Goal: Information Seeking & Learning: Compare options

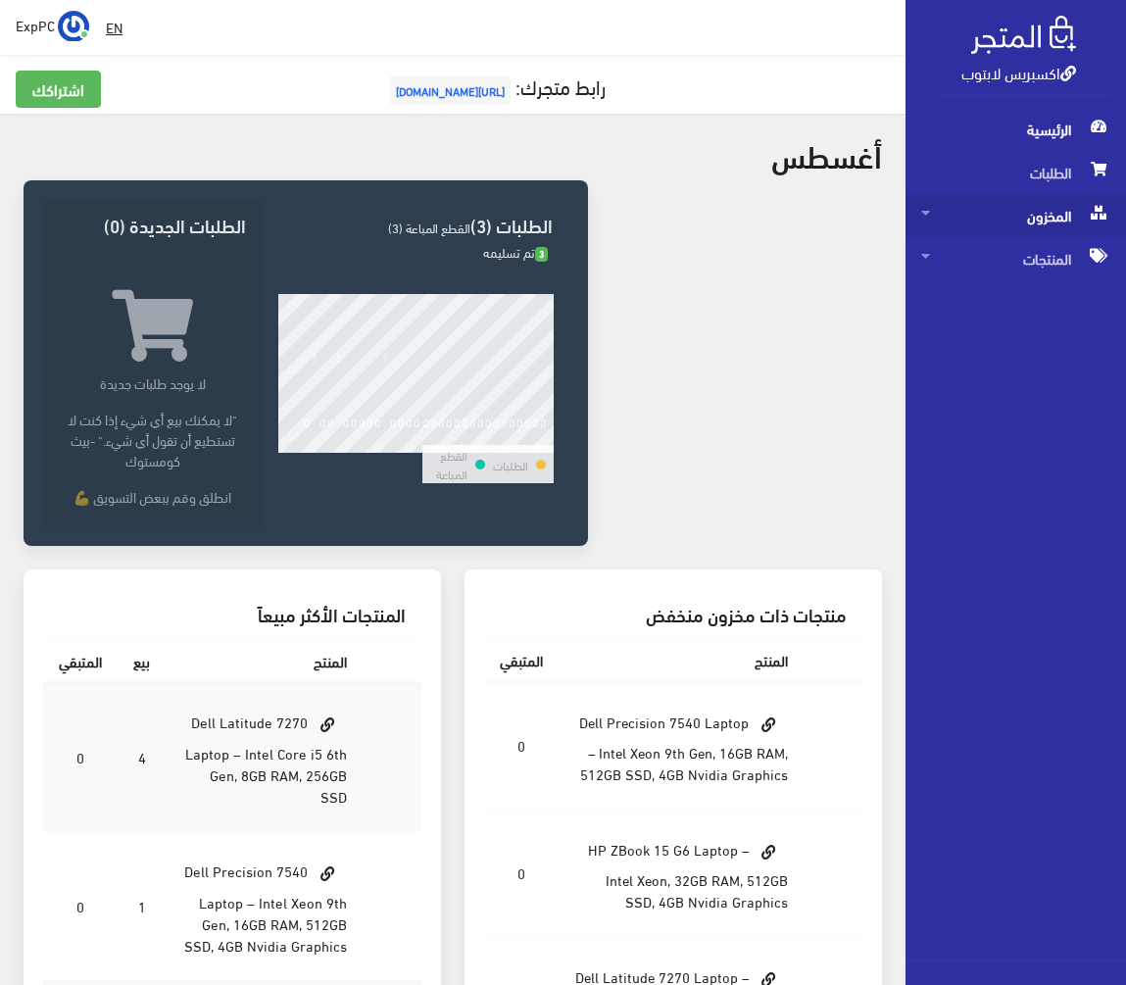
click at [1038, 219] on span "المخزون" at bounding box center [1015, 215] width 189 height 43
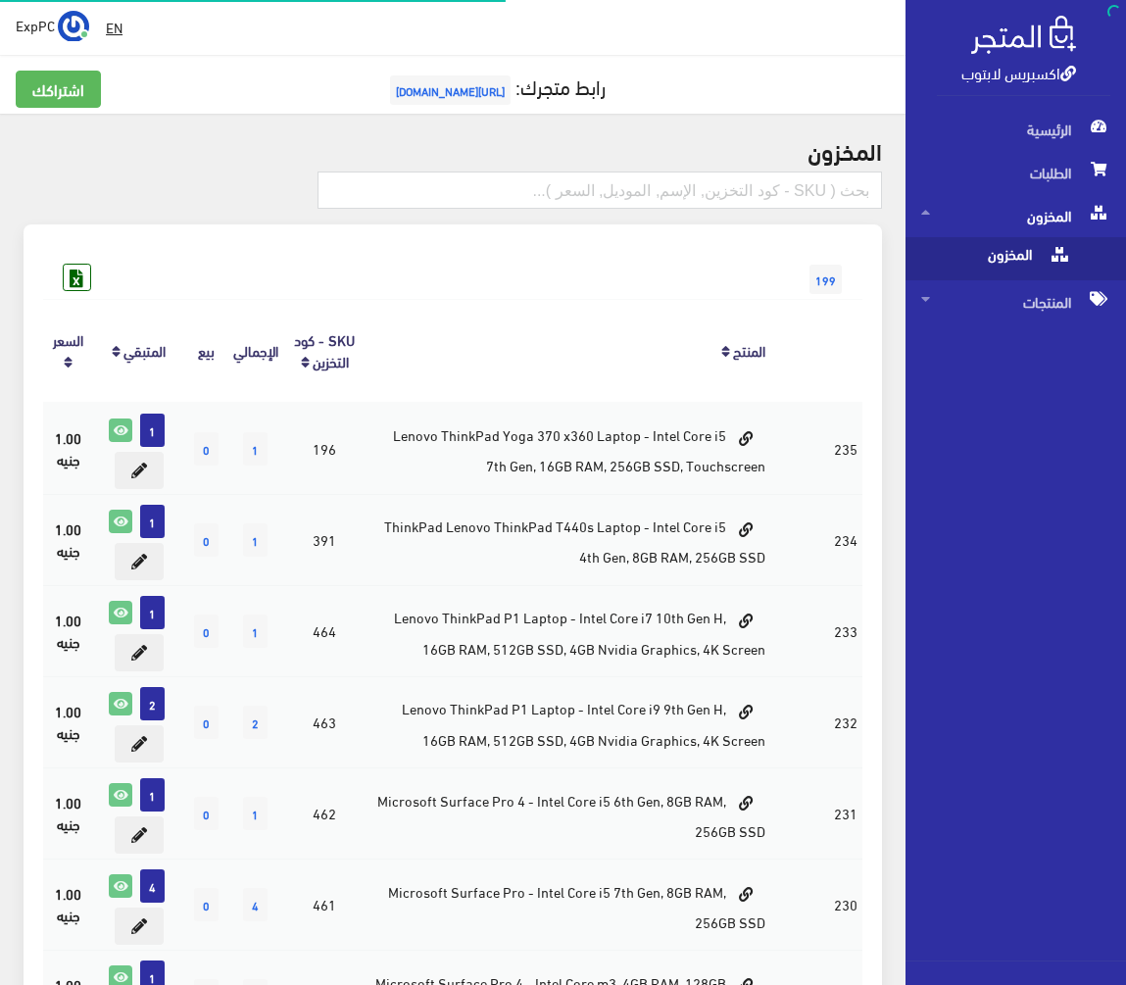
click at [988, 251] on span "المخزون" at bounding box center [995, 258] width 149 height 43
click at [749, 201] on input "text" at bounding box center [599, 189] width 564 height 37
type input "7410"
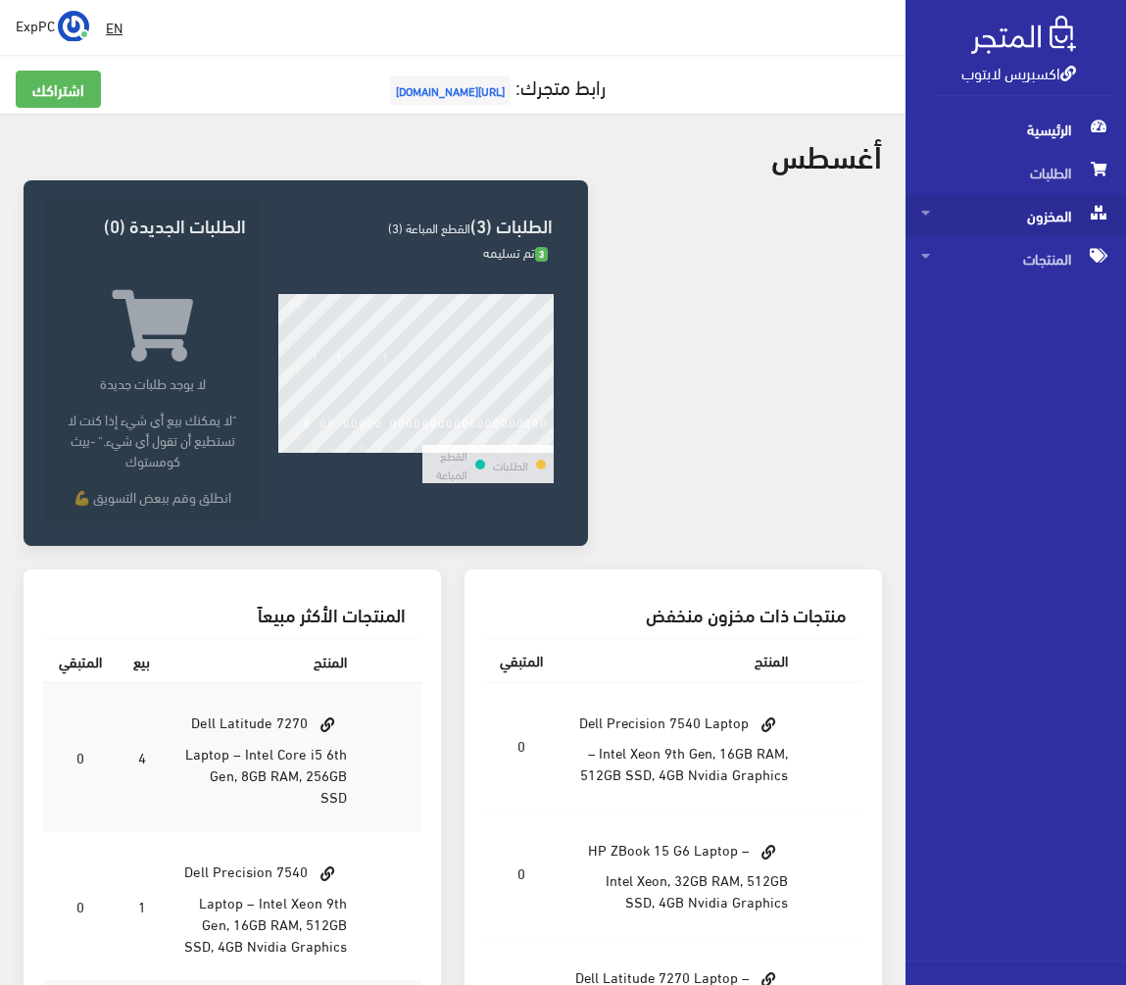
click at [1044, 225] on span "المخزون" at bounding box center [1015, 215] width 189 height 43
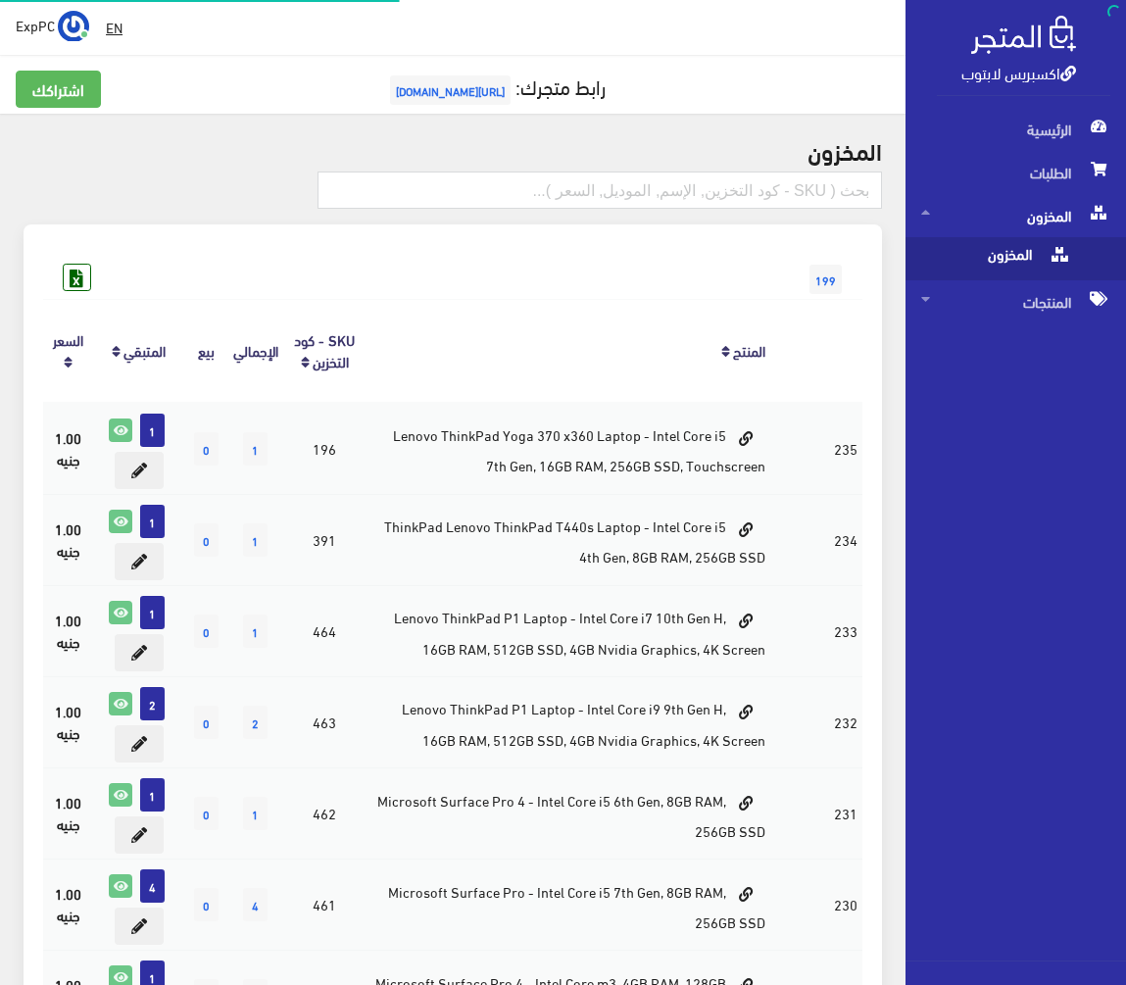
click at [957, 255] on span "المخزون" at bounding box center [995, 258] width 149 height 43
click at [843, 188] on input "text" at bounding box center [599, 189] width 564 height 37
type input "zbook g7"
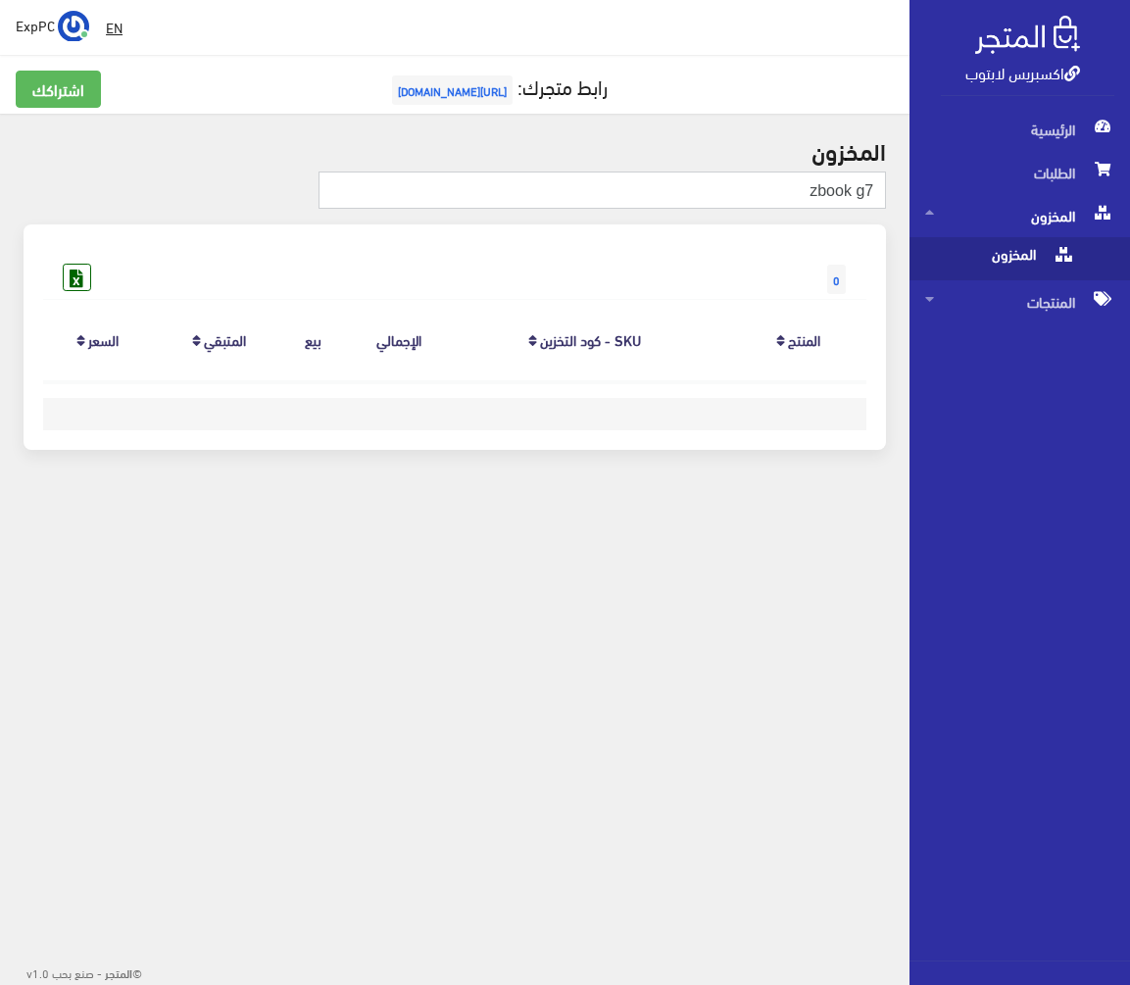
drag, startPoint x: 853, startPoint y: 190, endPoint x: 782, endPoint y: 197, distance: 71.9
click at [782, 197] on input "zbook g7" at bounding box center [601, 189] width 567 height 37
type input "g7"
click at [821, 204] on input "g7" at bounding box center [601, 189] width 567 height 37
click at [1031, 298] on span "المنتجات" at bounding box center [1019, 301] width 189 height 43
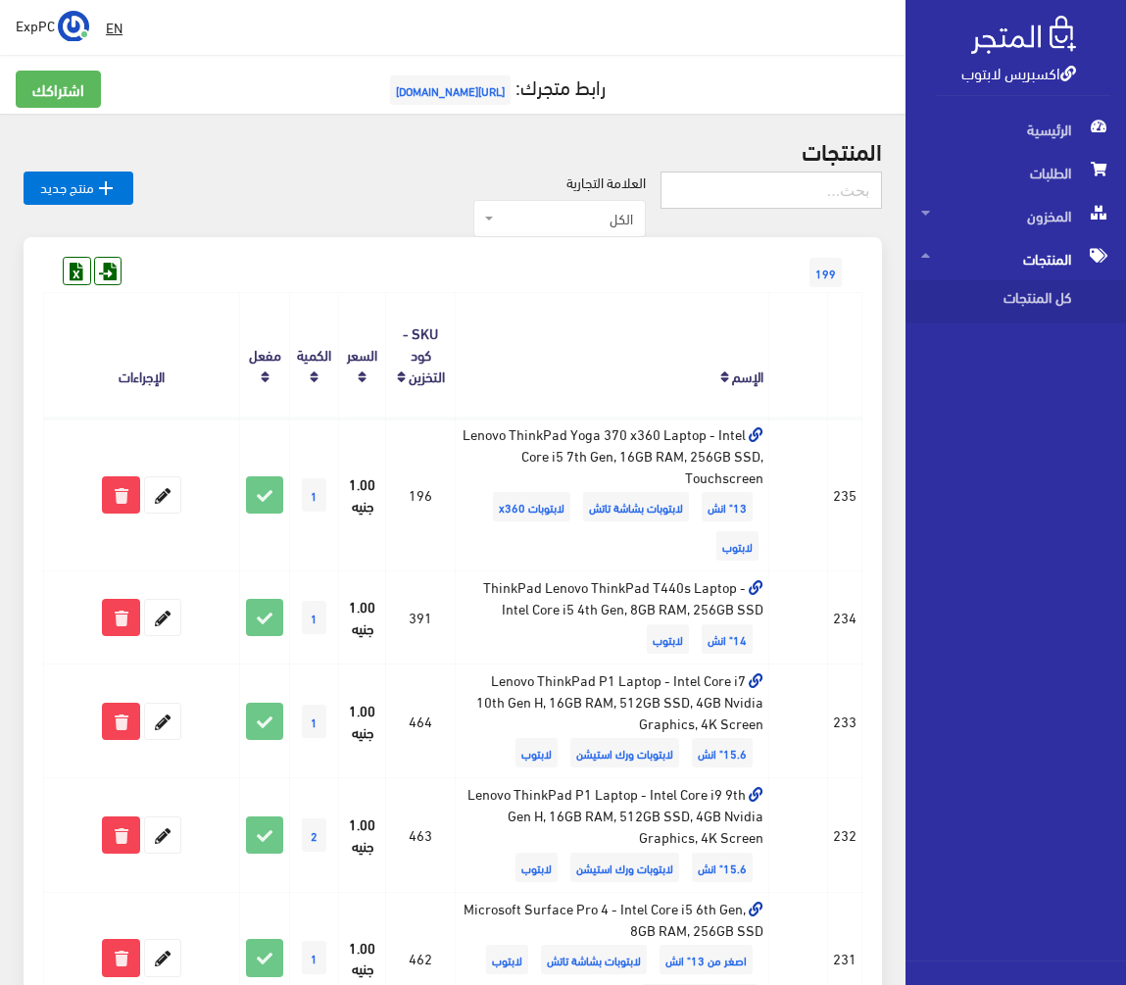
click at [785, 188] on input "text" at bounding box center [770, 189] width 221 height 37
click at [792, 187] on input "text" at bounding box center [770, 189] width 221 height 37
type input "g7"
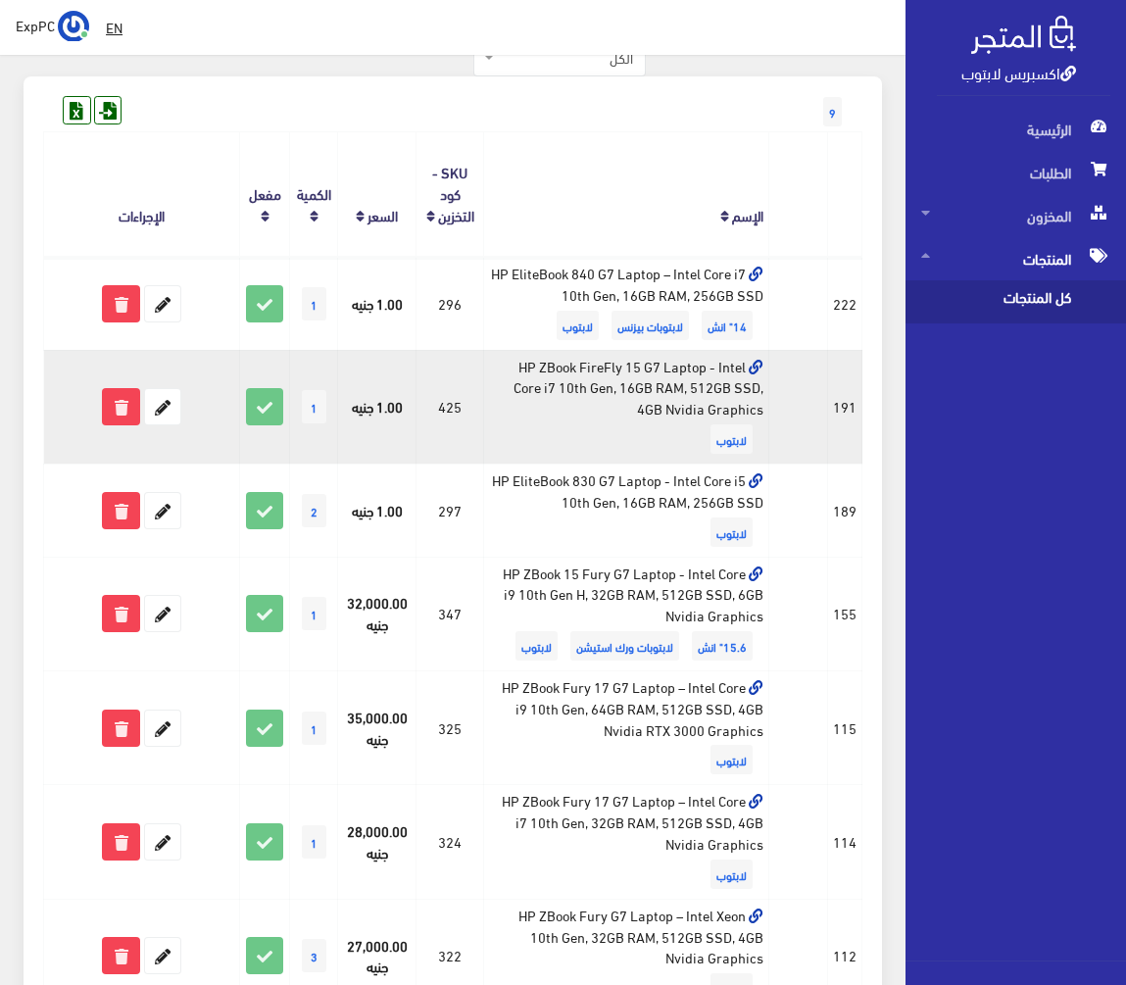
scroll to position [196, 0]
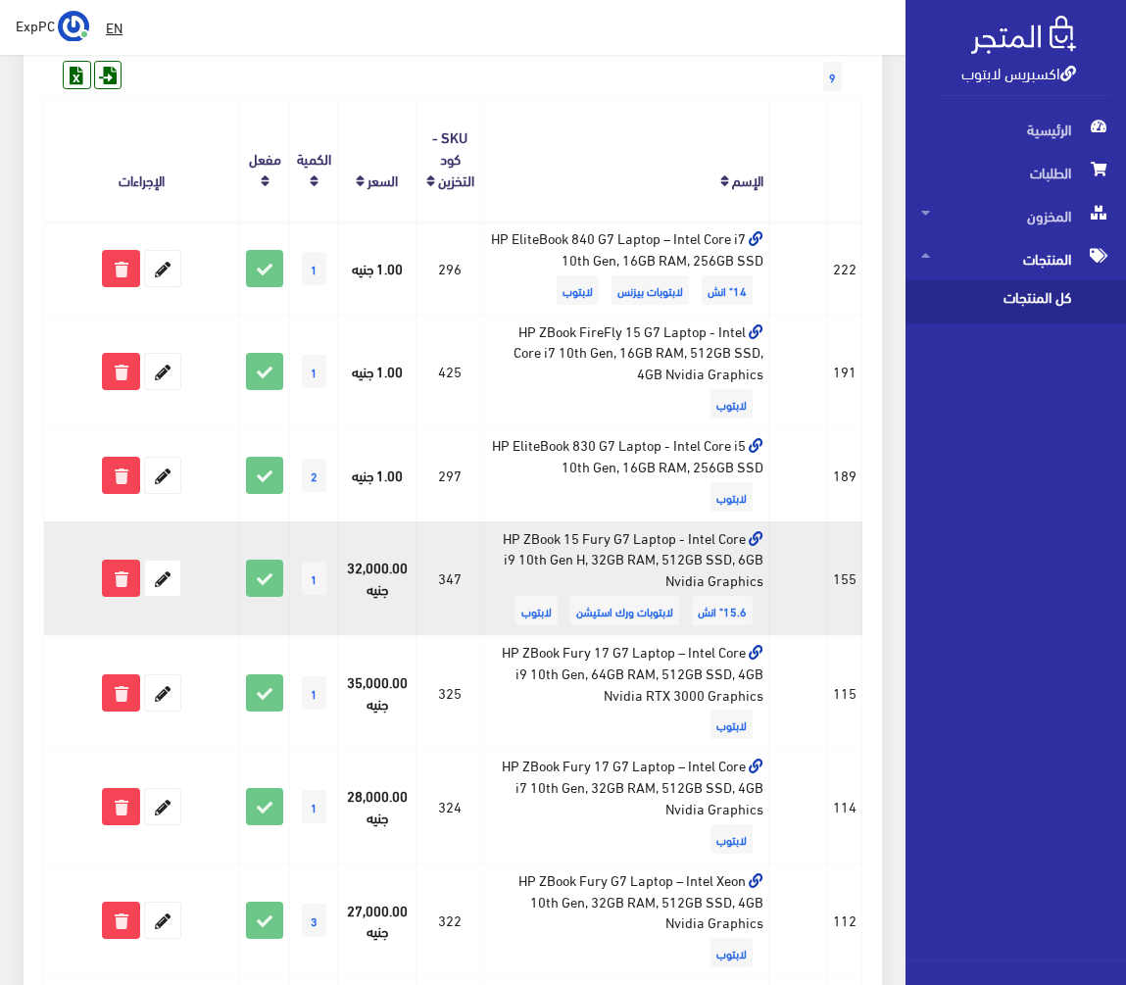
click at [624, 570] on td "HP ZBook 15 Fury G7 Laptop - Intel Core i9 10th Gen H, 32GB RAM, 512GB SSD, 6GB…" at bounding box center [626, 578] width 285 height 114
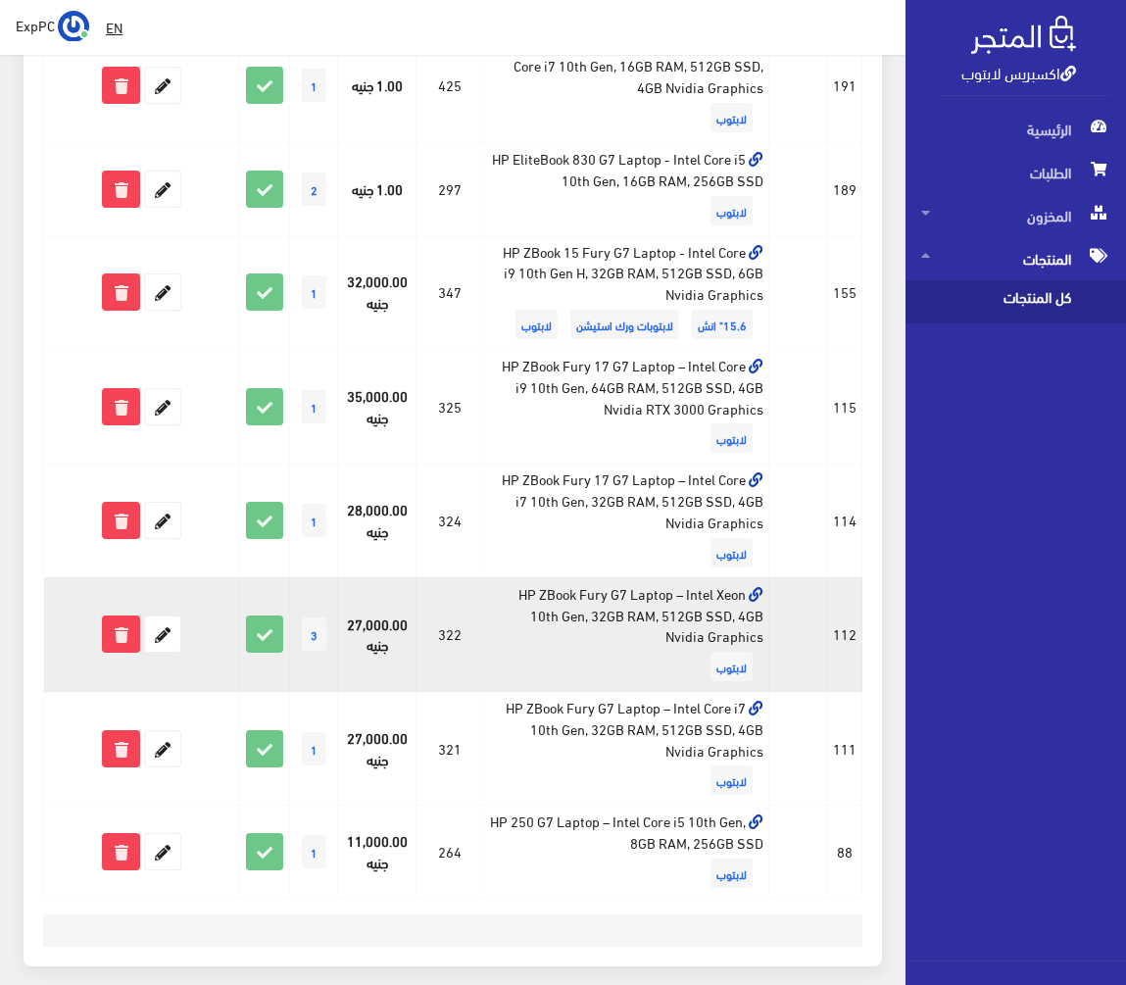
scroll to position [490, 0]
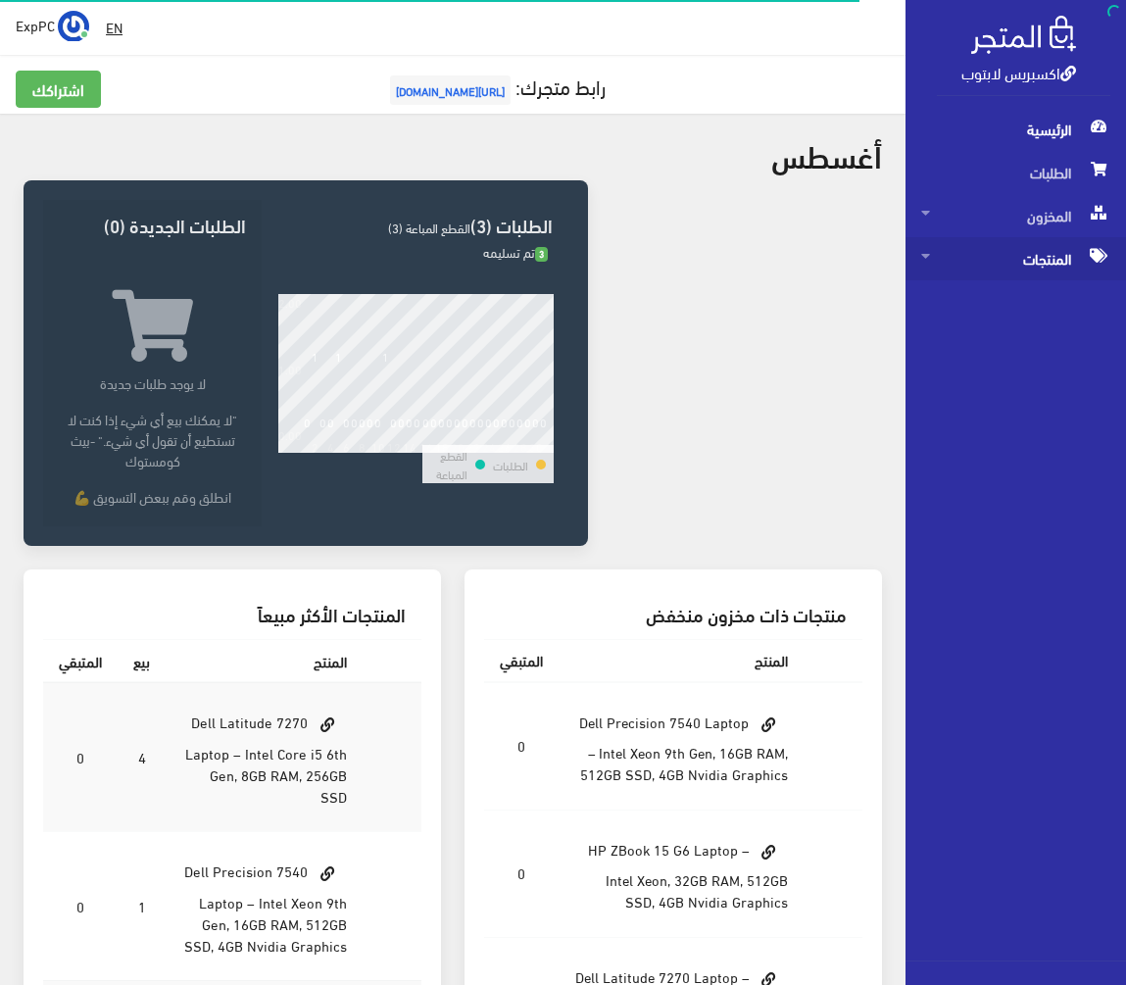
click at [1051, 252] on span "المنتجات" at bounding box center [1015, 258] width 189 height 43
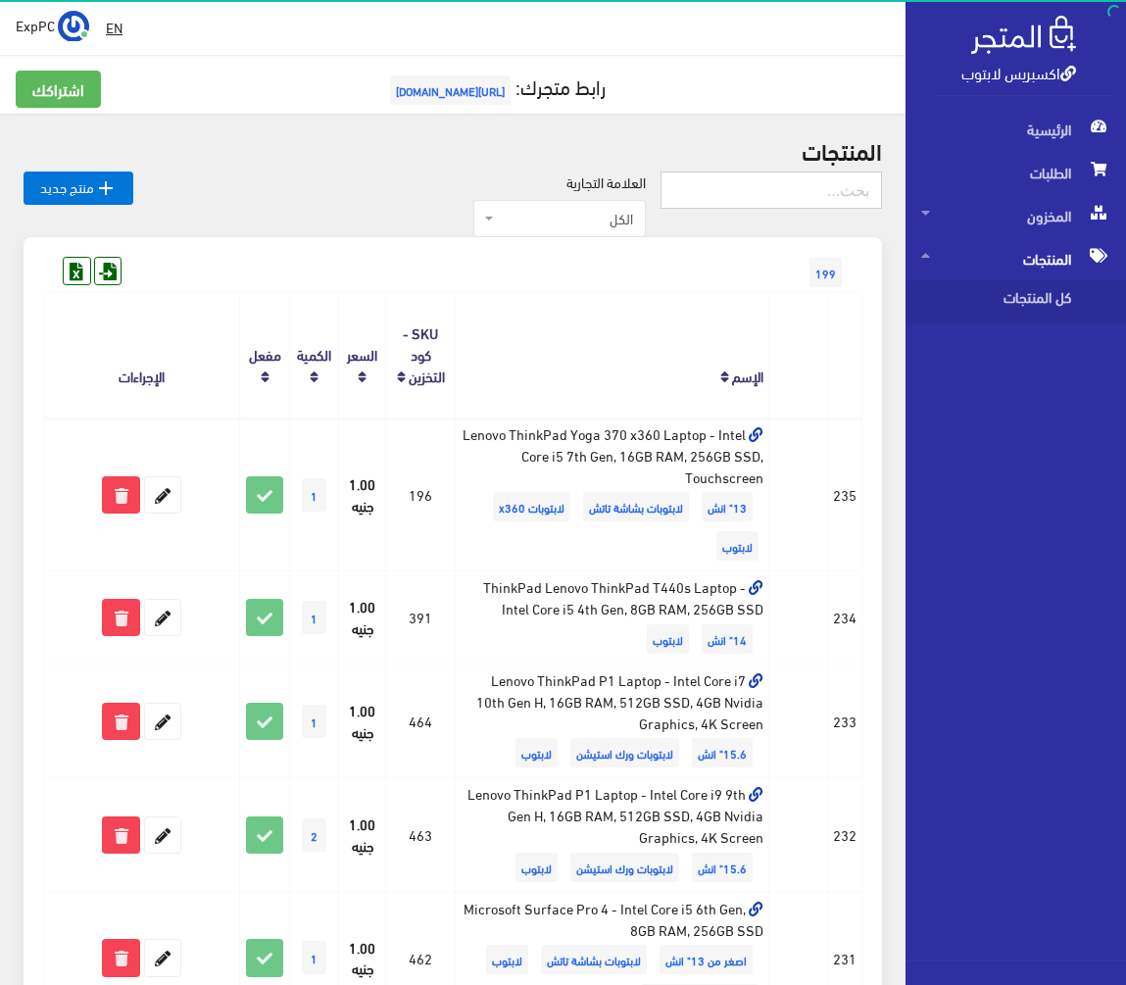
click at [803, 192] on input "text" at bounding box center [770, 189] width 221 height 37
type input "11th"
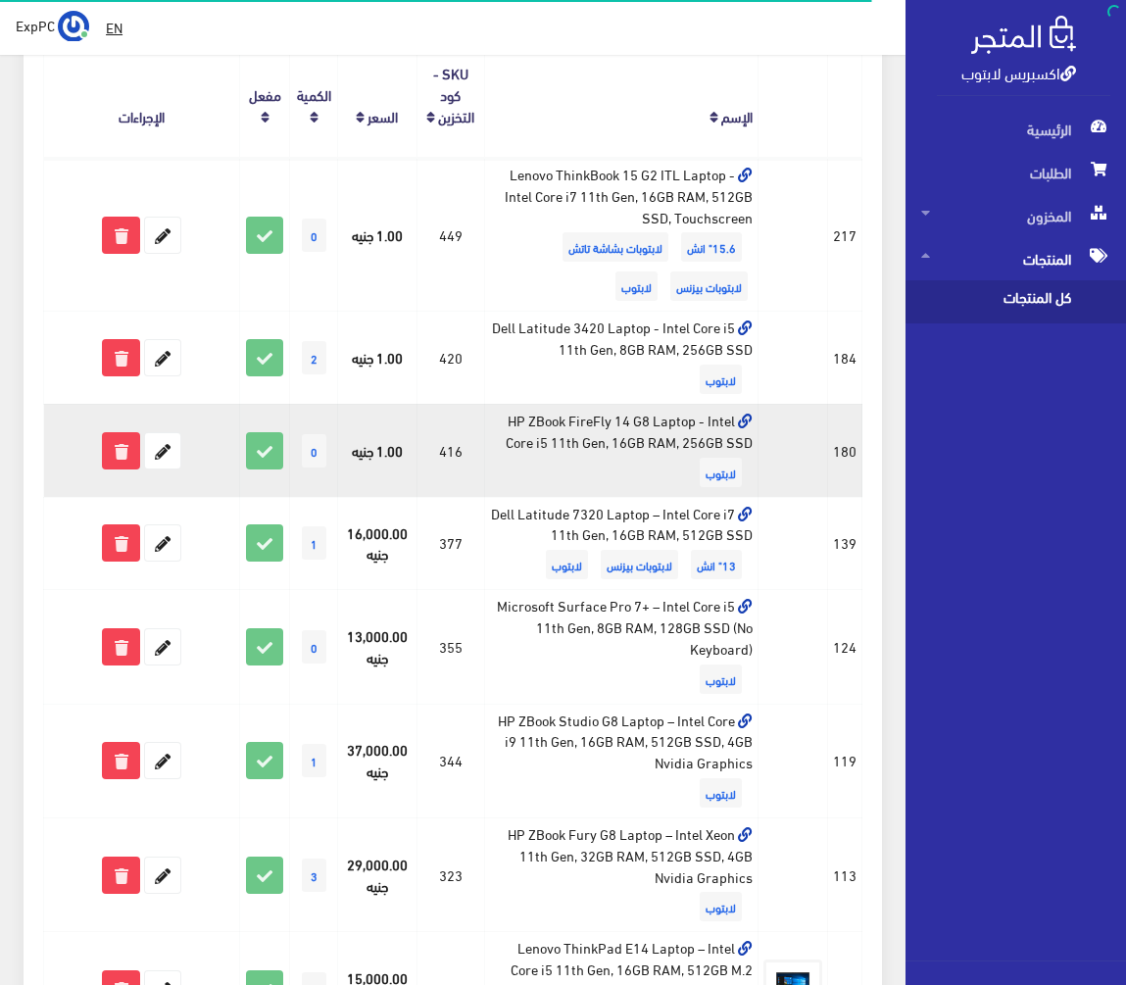
scroll to position [294, 0]
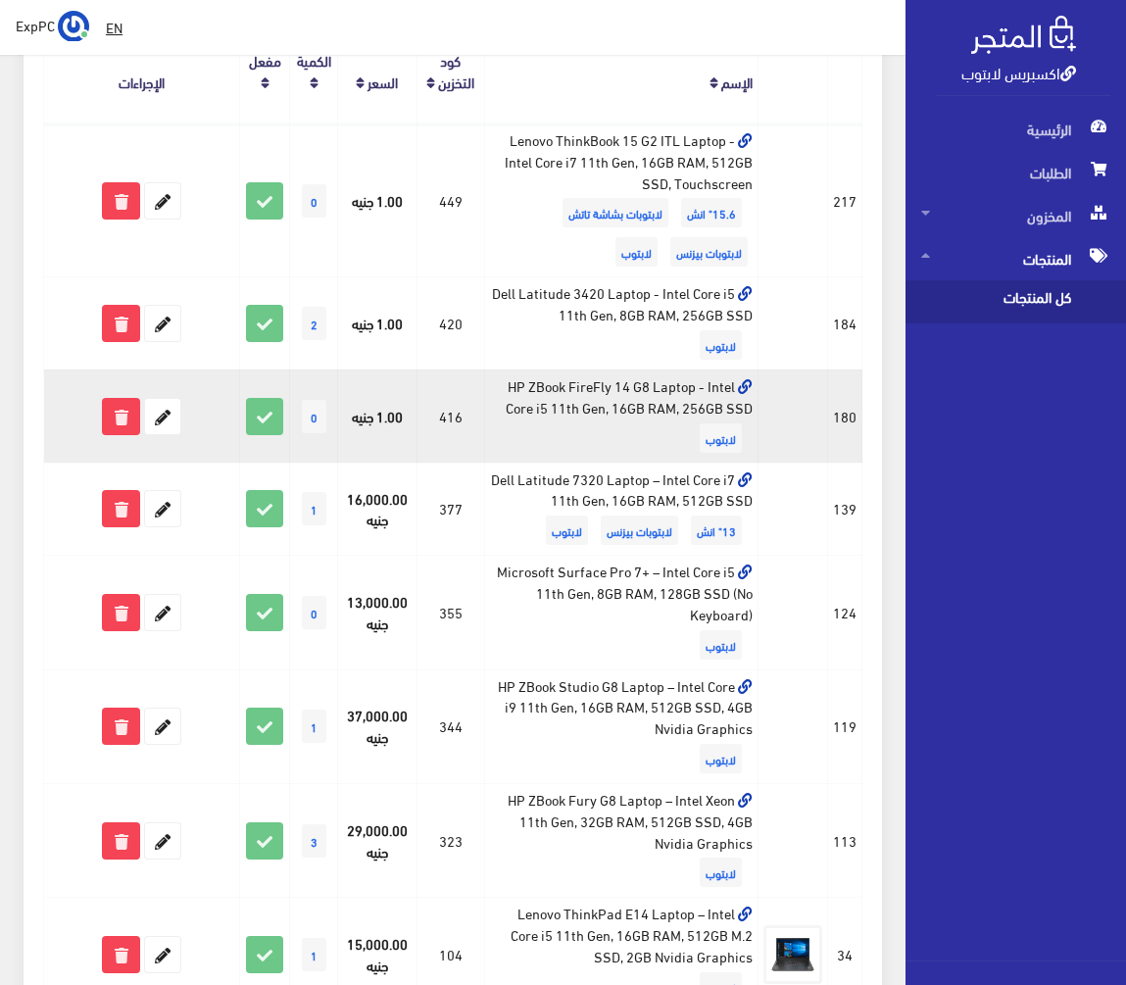
drag, startPoint x: 572, startPoint y: 413, endPoint x: 487, endPoint y: 409, distance: 85.3
click at [487, 409] on td "HP ZBook FireFly 14 G8 Laptop - Intel Core i5 11th Gen, 16GB RAM, 256GB SSD لاب…" at bounding box center [621, 415] width 274 height 93
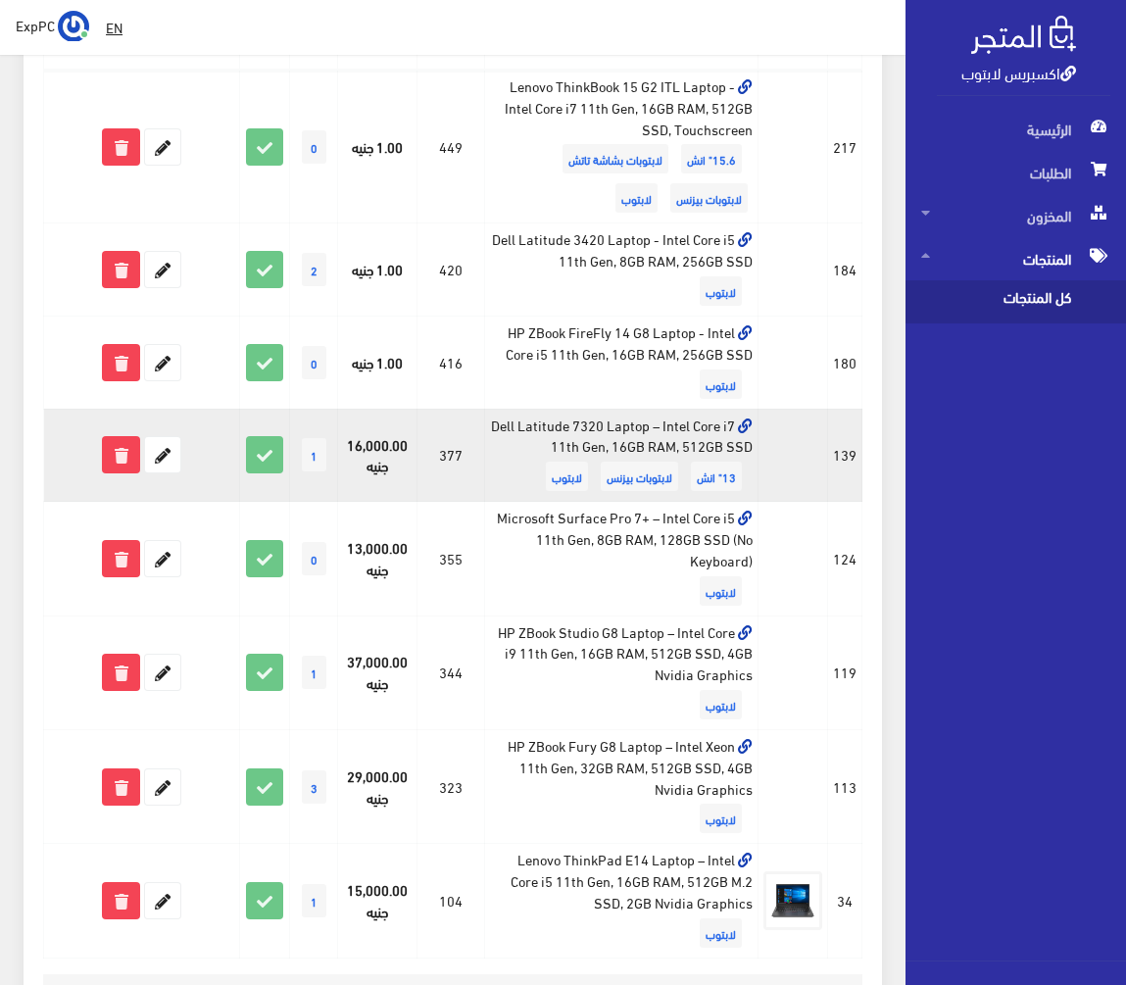
scroll to position [490, 0]
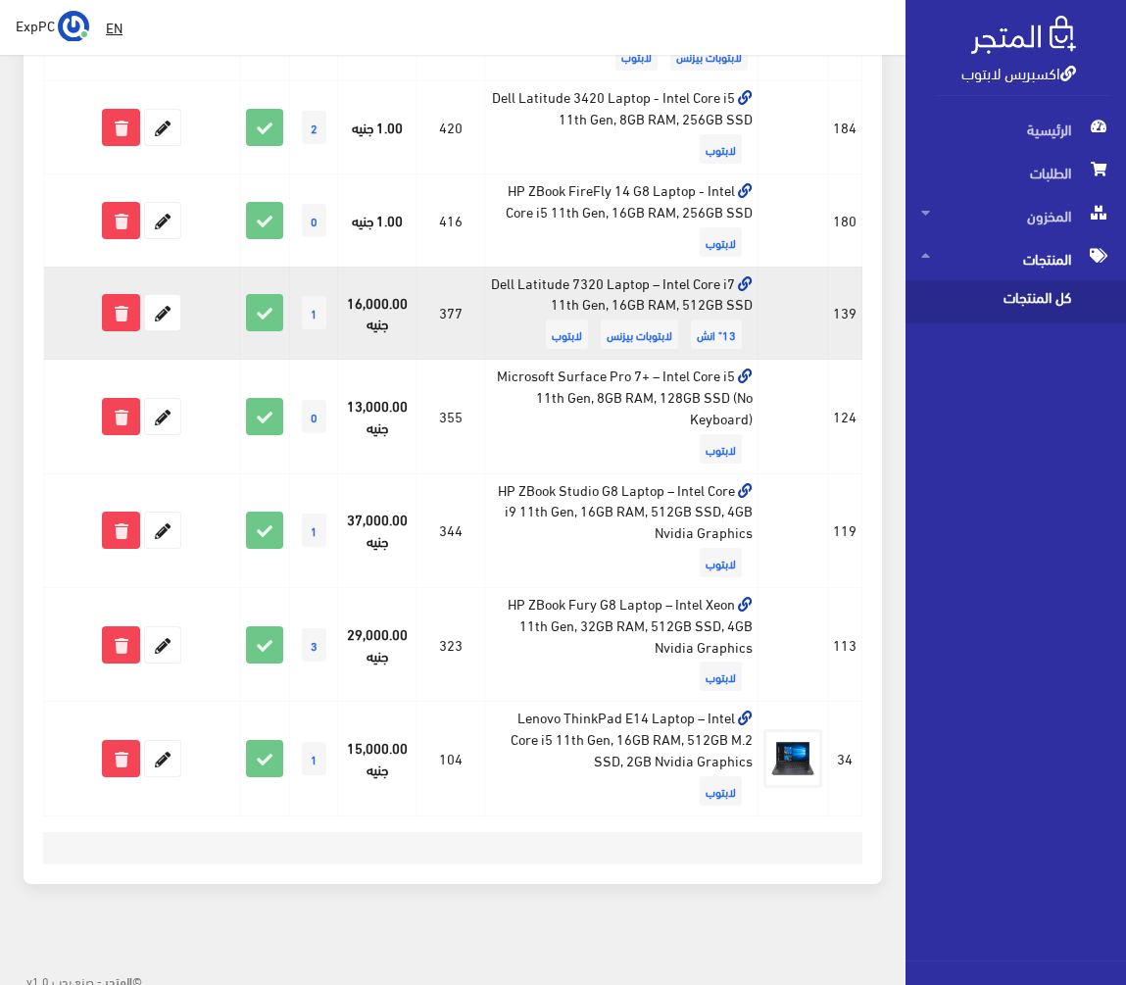
drag, startPoint x: 570, startPoint y: 303, endPoint x: 541, endPoint y: 304, distance: 29.4
click at [541, 304] on td "Dell Latitude 7320 Laptop – Intel Core i7 11th Gen, 16GB RAM, 512GB SSD 13" انش…" at bounding box center [621, 313] width 274 height 93
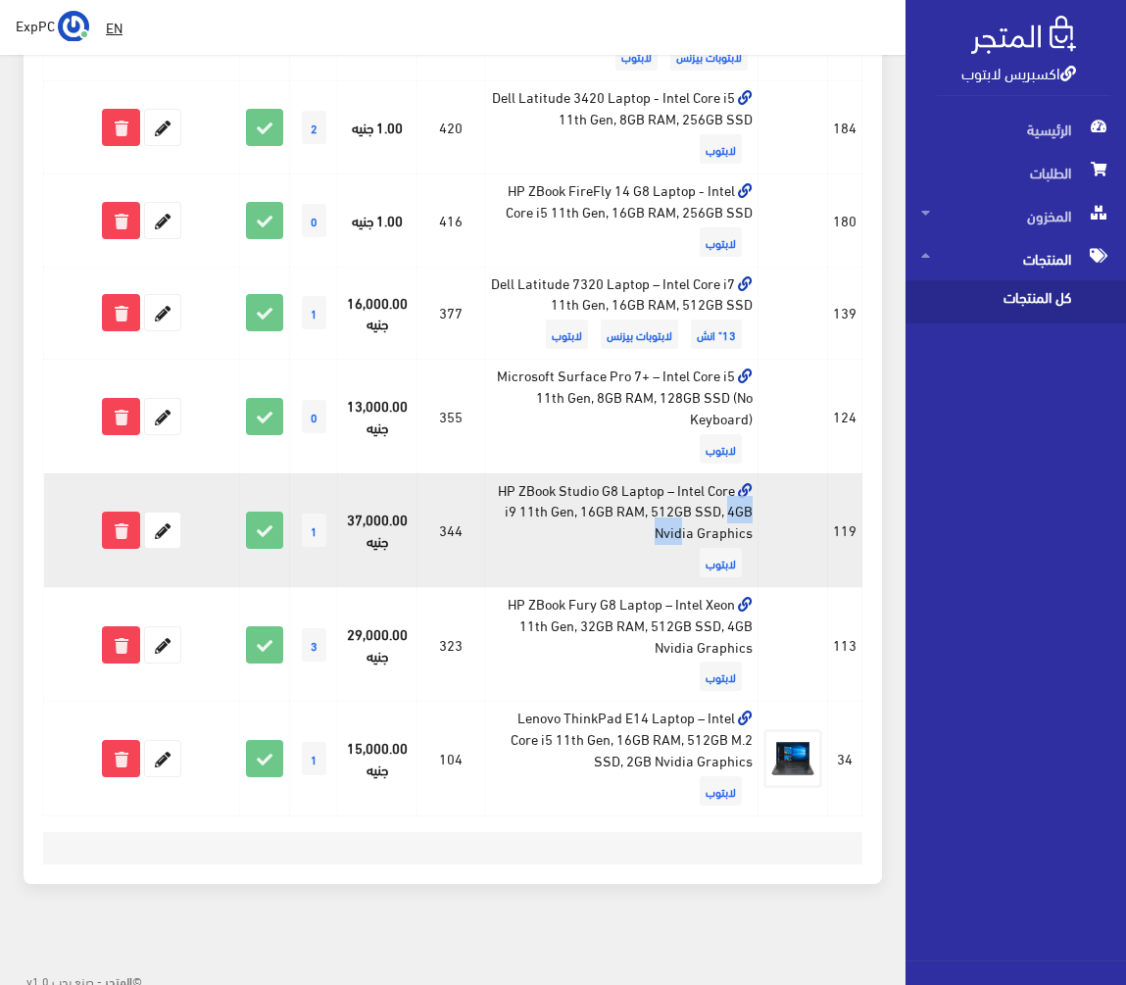
drag, startPoint x: 557, startPoint y: 513, endPoint x: 510, endPoint y: 510, distance: 47.2
click at [510, 510] on td "HP ZBook Studio G8 Laptop – Intel Core i9 11th Gen, 16GB RAM, 512GB SSD, 4GB Nv…" at bounding box center [621, 530] width 274 height 114
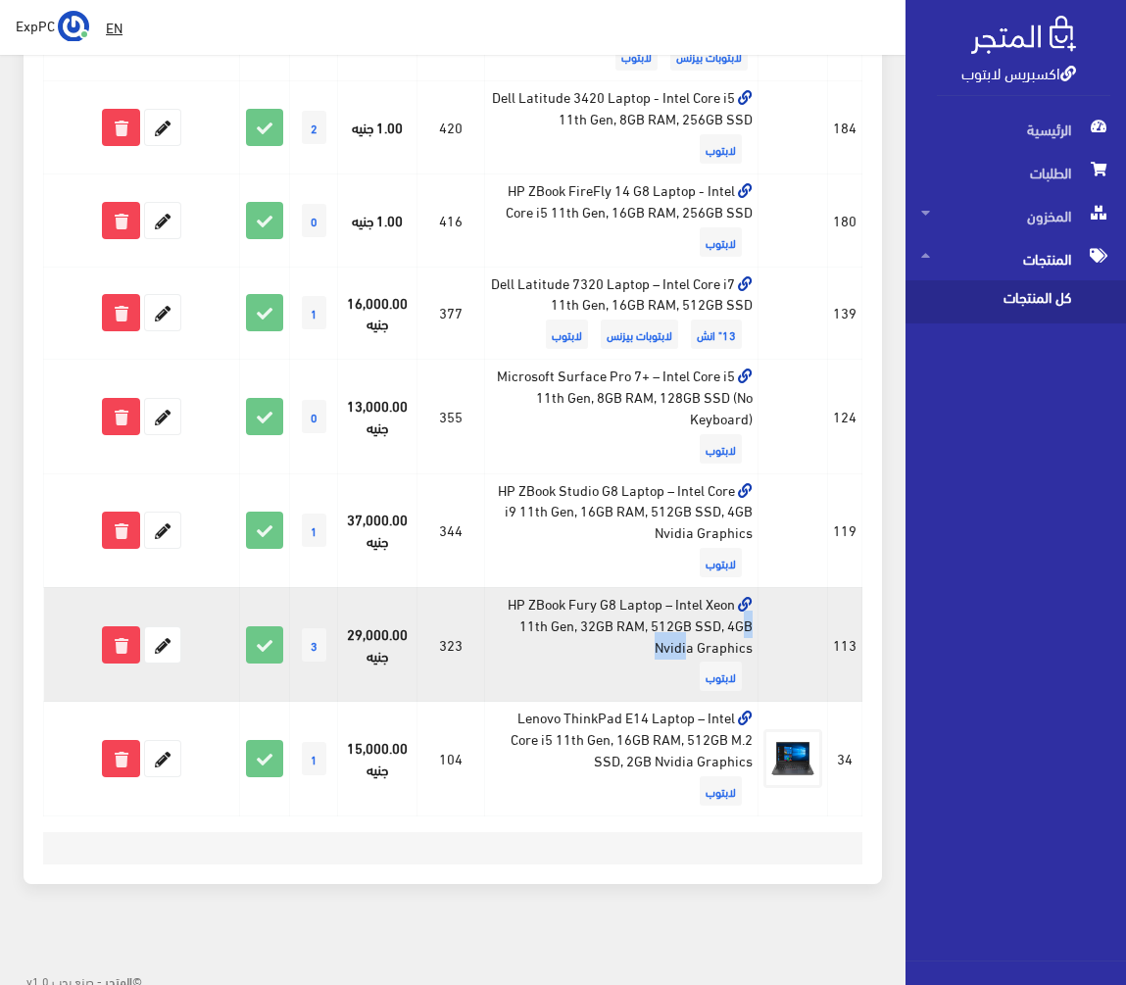
drag, startPoint x: 571, startPoint y: 629, endPoint x: 513, endPoint y: 630, distance: 57.8
click at [513, 630] on td "HP ZBook Fury G8 Laptop – Intel Xeon 11th Gen, 32GB RAM, 512GB SSD, 4GB Nvidia …" at bounding box center [621, 644] width 274 height 114
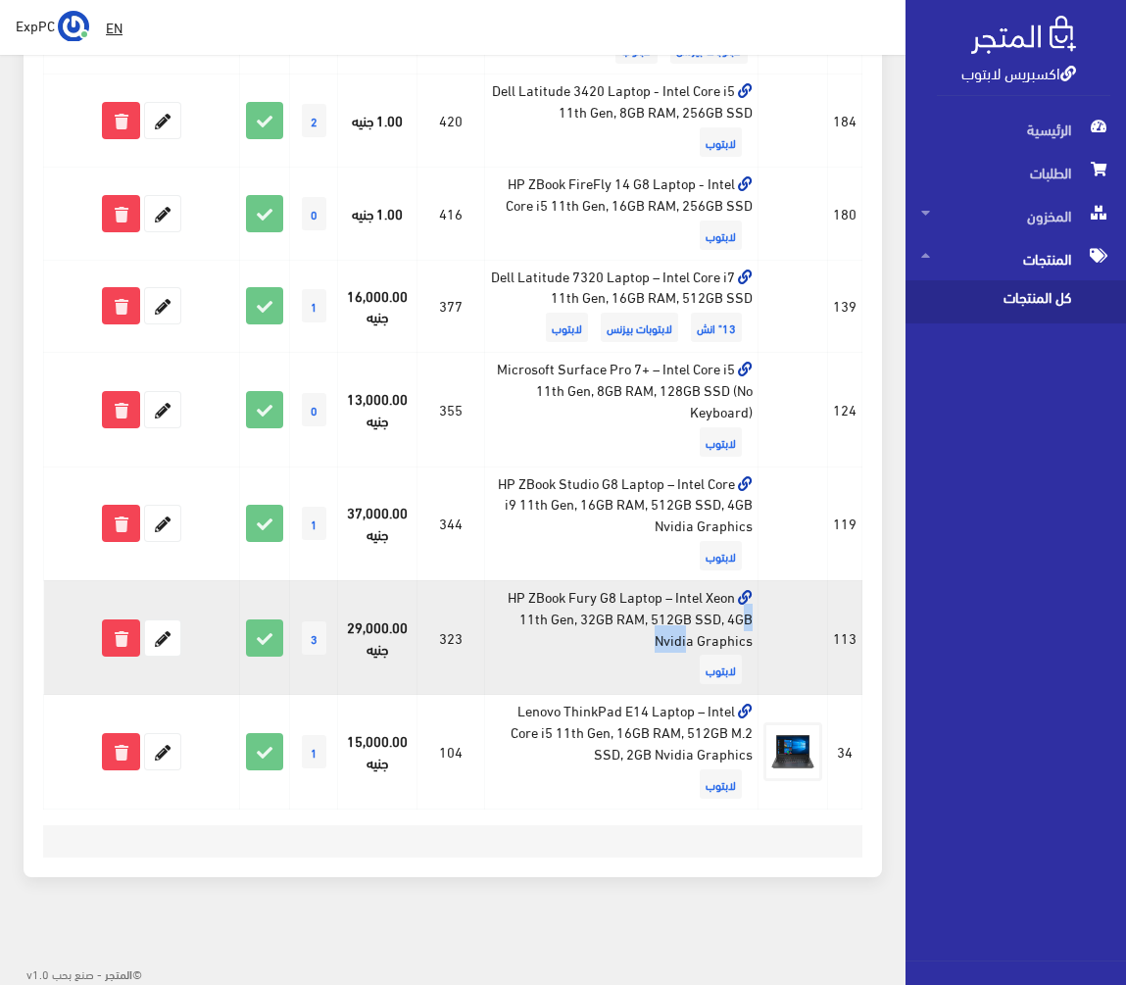
scroll to position [498, 0]
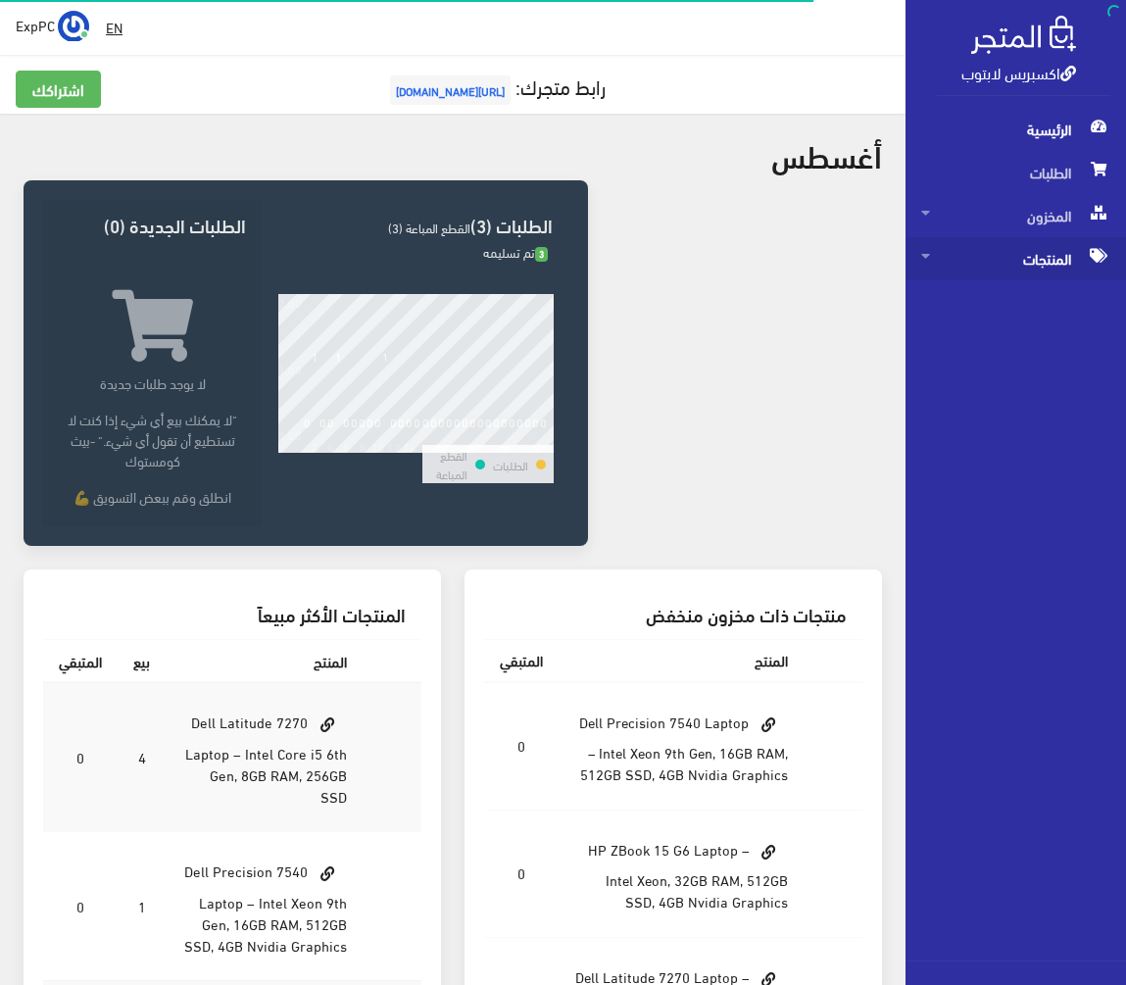
click at [985, 255] on span "المنتجات" at bounding box center [1015, 258] width 189 height 43
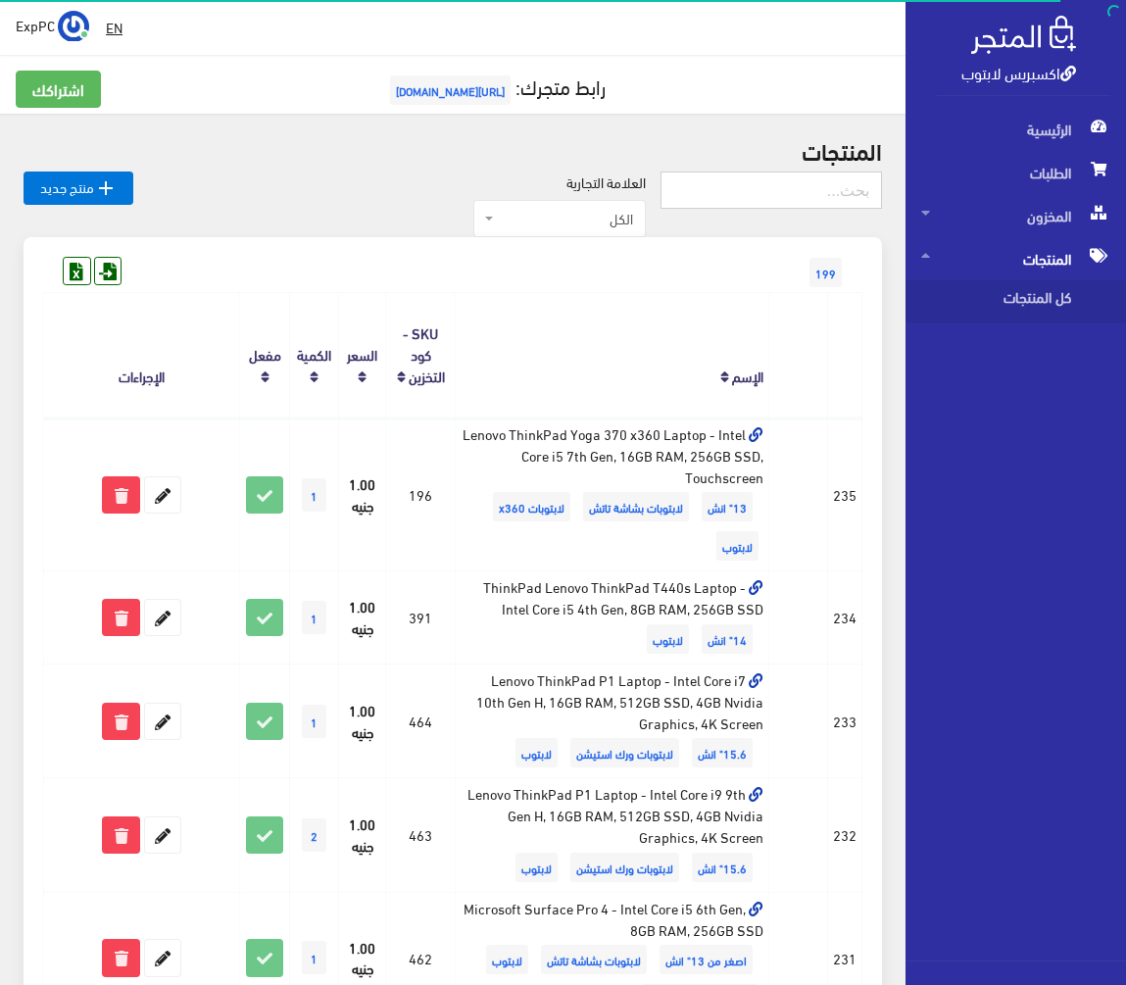
click at [807, 198] on input "text" at bounding box center [770, 189] width 221 height 37
type input "ryz"
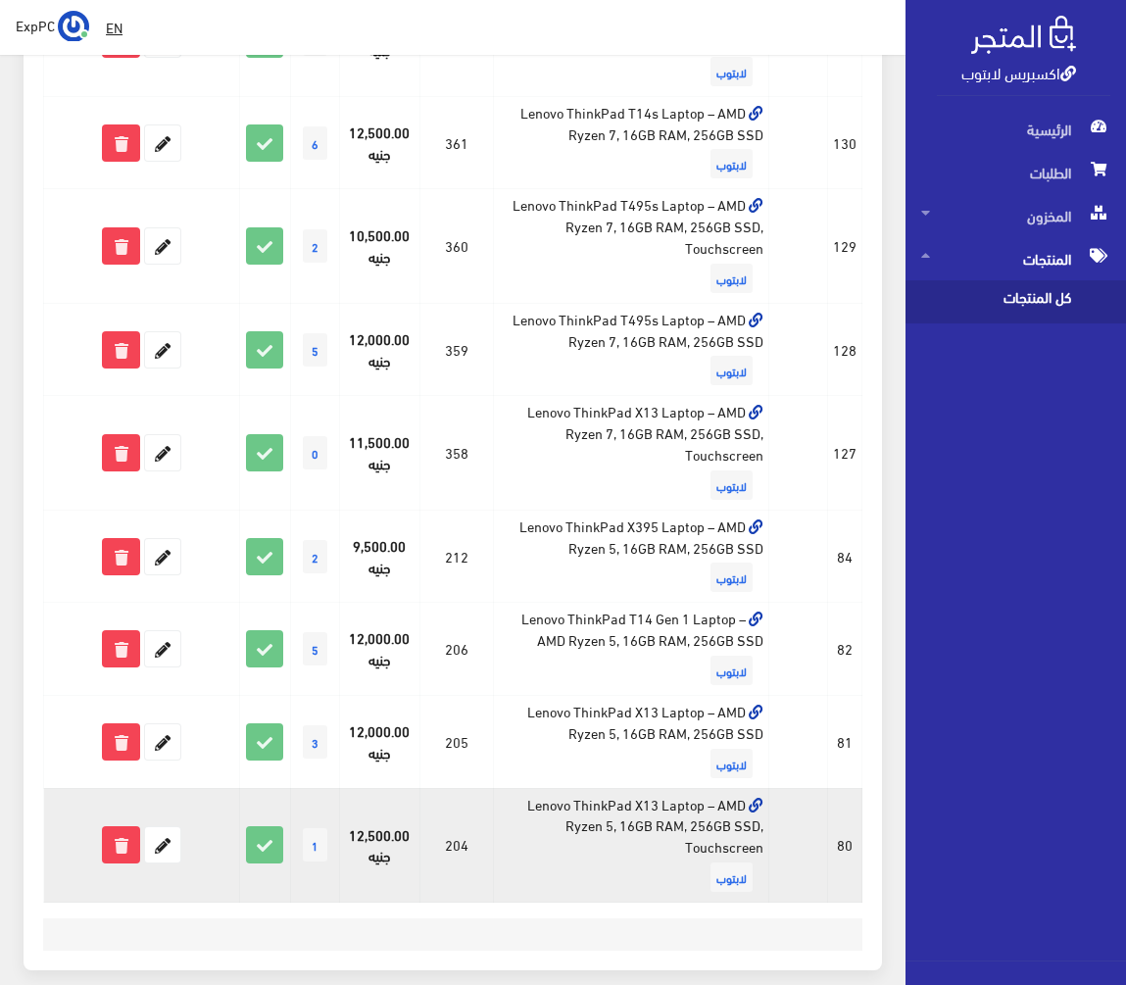
scroll to position [662, 0]
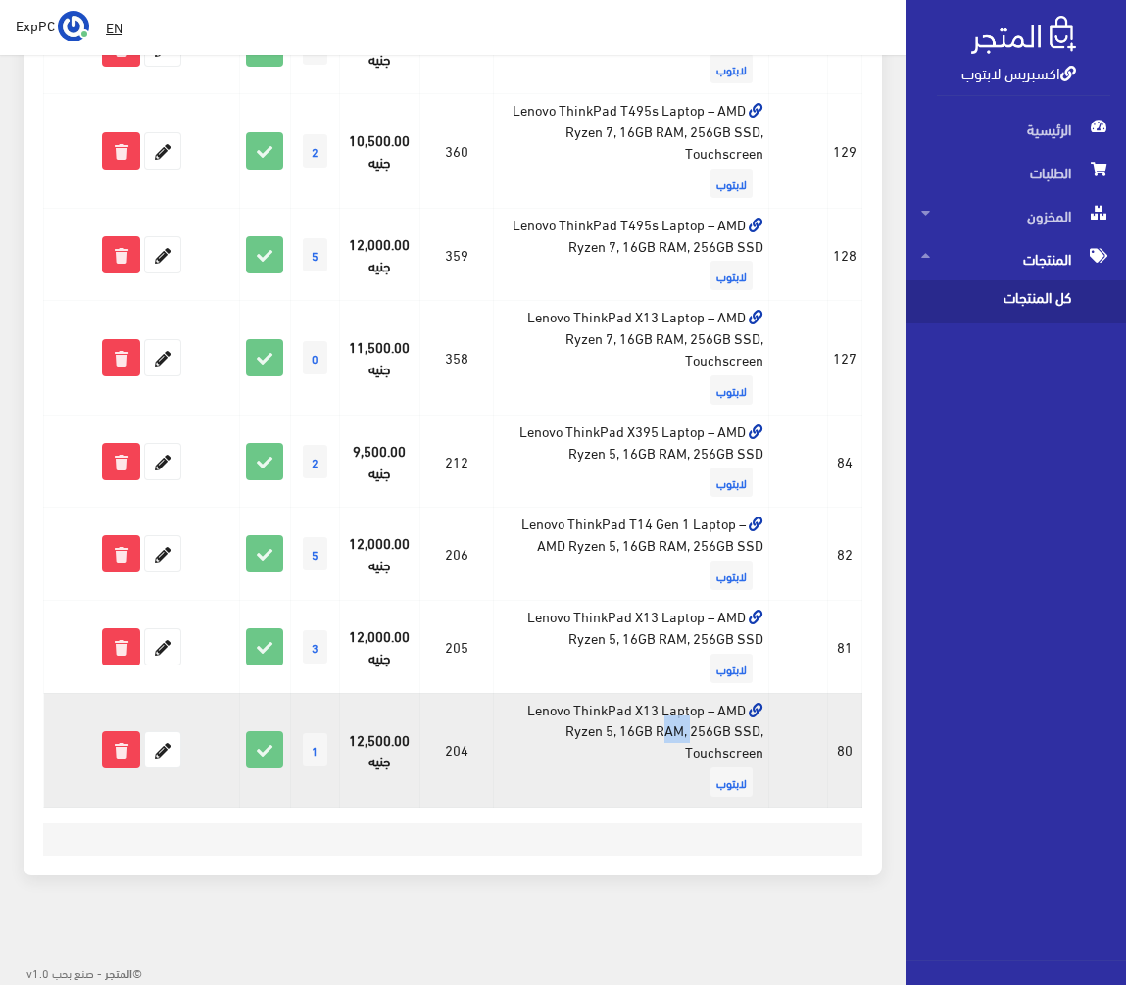
drag, startPoint x: 656, startPoint y: 715, endPoint x: 632, endPoint y: 709, distance: 24.2
click at [632, 709] on td "Lenovo ThinkPad X13 Laptop – AMD Ryzen 5, 16GB RAM, 256GB SSD, Touchscreen لابت…" at bounding box center [631, 750] width 276 height 114
drag, startPoint x: 610, startPoint y: 735, endPoint x: 580, endPoint y: 735, distance: 30.4
click at [580, 735] on td "Lenovo ThinkPad X13 Laptop – AMD Ryzen 5, 16GB RAM, 256GB SSD, Touchscreen لابت…" at bounding box center [631, 750] width 276 height 114
drag, startPoint x: 388, startPoint y: 740, endPoint x: 362, endPoint y: 738, distance: 26.5
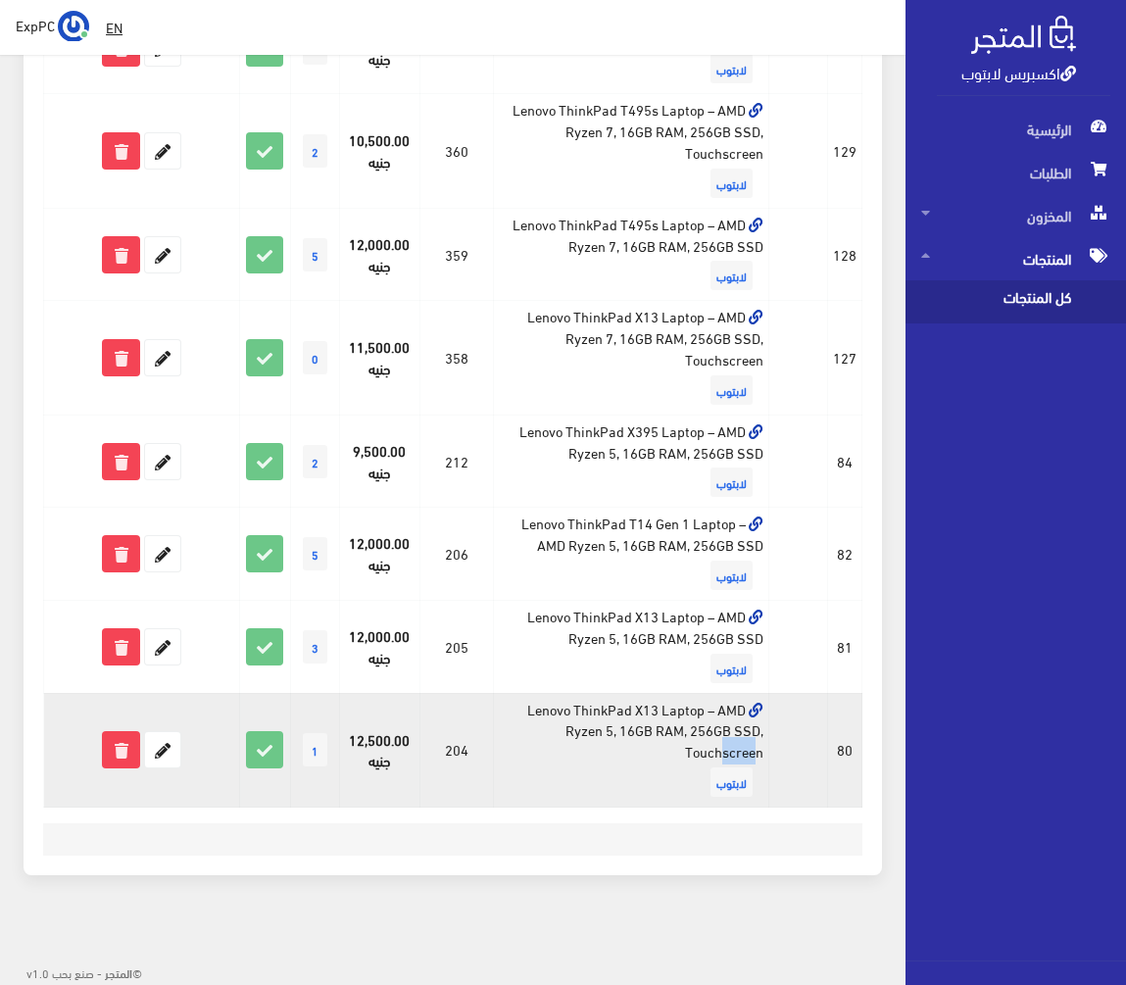
click at [362, 738] on td "12,500.00 جنيه" at bounding box center [379, 750] width 80 height 114
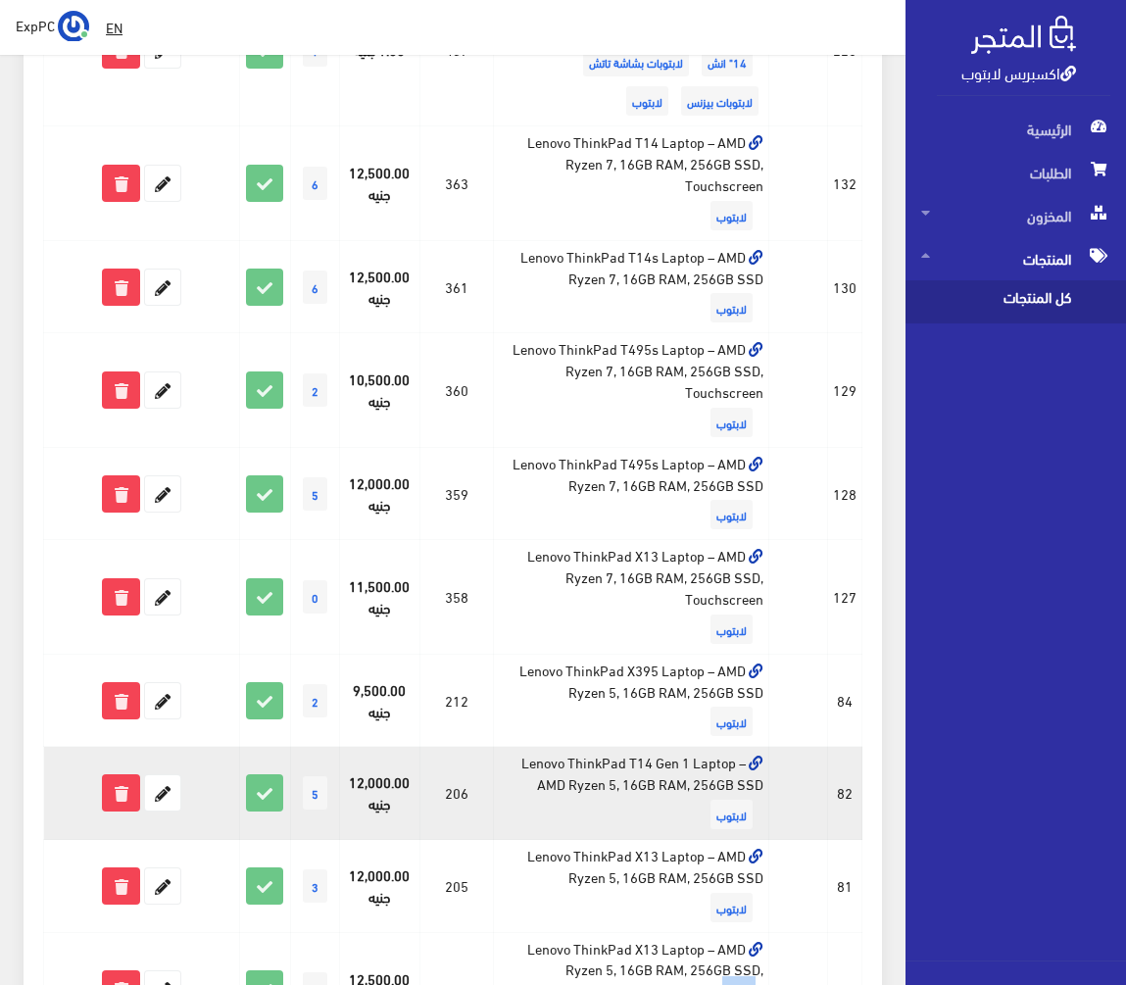
scroll to position [466, 0]
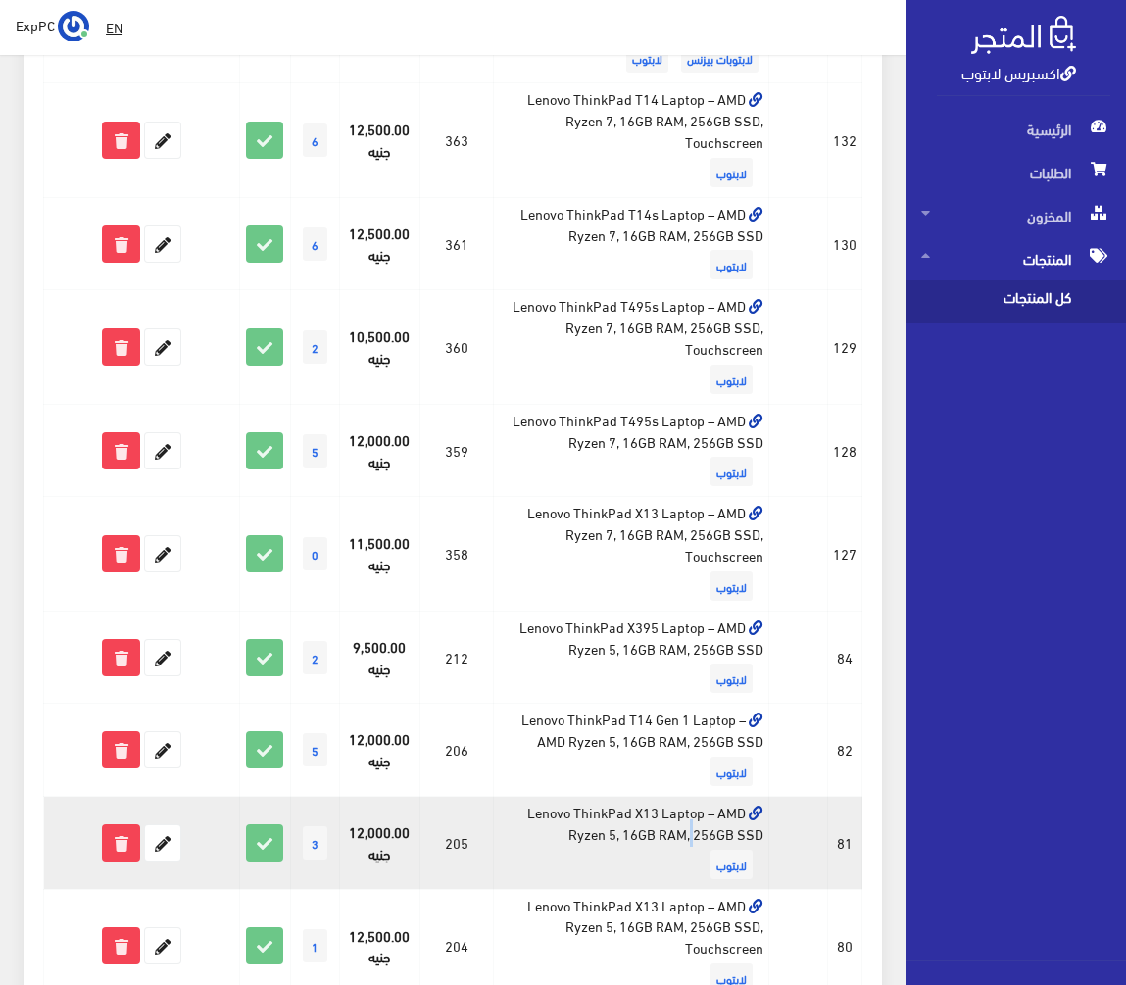
click at [649, 817] on td "Lenovo ThinkPad X13 Laptop – AMD Ryzen 5, 16GB RAM, 256GB SSD لابتوب" at bounding box center [631, 843] width 276 height 93
drag, startPoint x: 391, startPoint y: 832, endPoint x: 326, endPoint y: 830, distance: 64.7
click at [326, 830] on tr "#81 لابتوب Lenovo ThinkPad X13 Laptop – AMD Ryzen 5, 16GB RAM, 256GB SSD 205 لا…" at bounding box center [453, 843] width 818 height 93
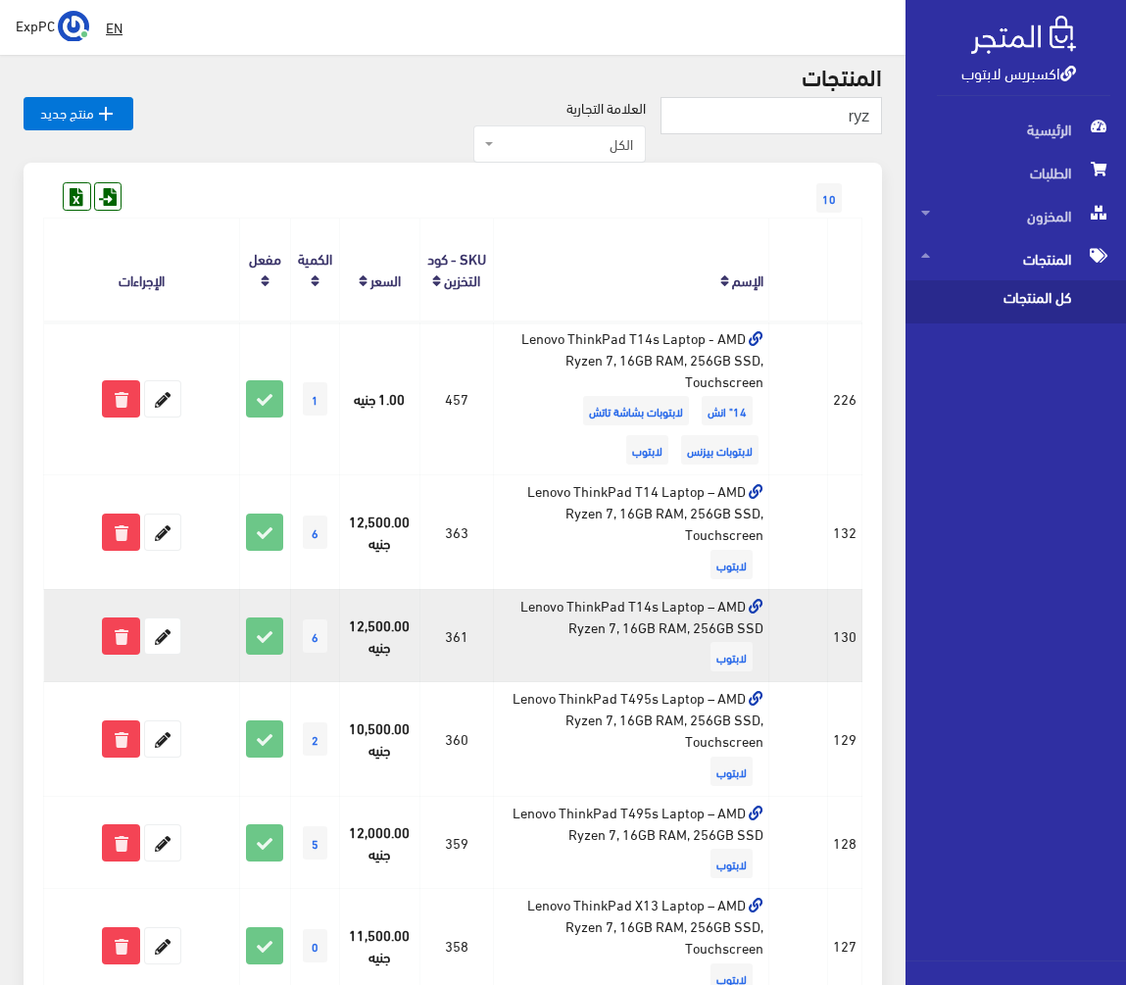
scroll to position [0, 0]
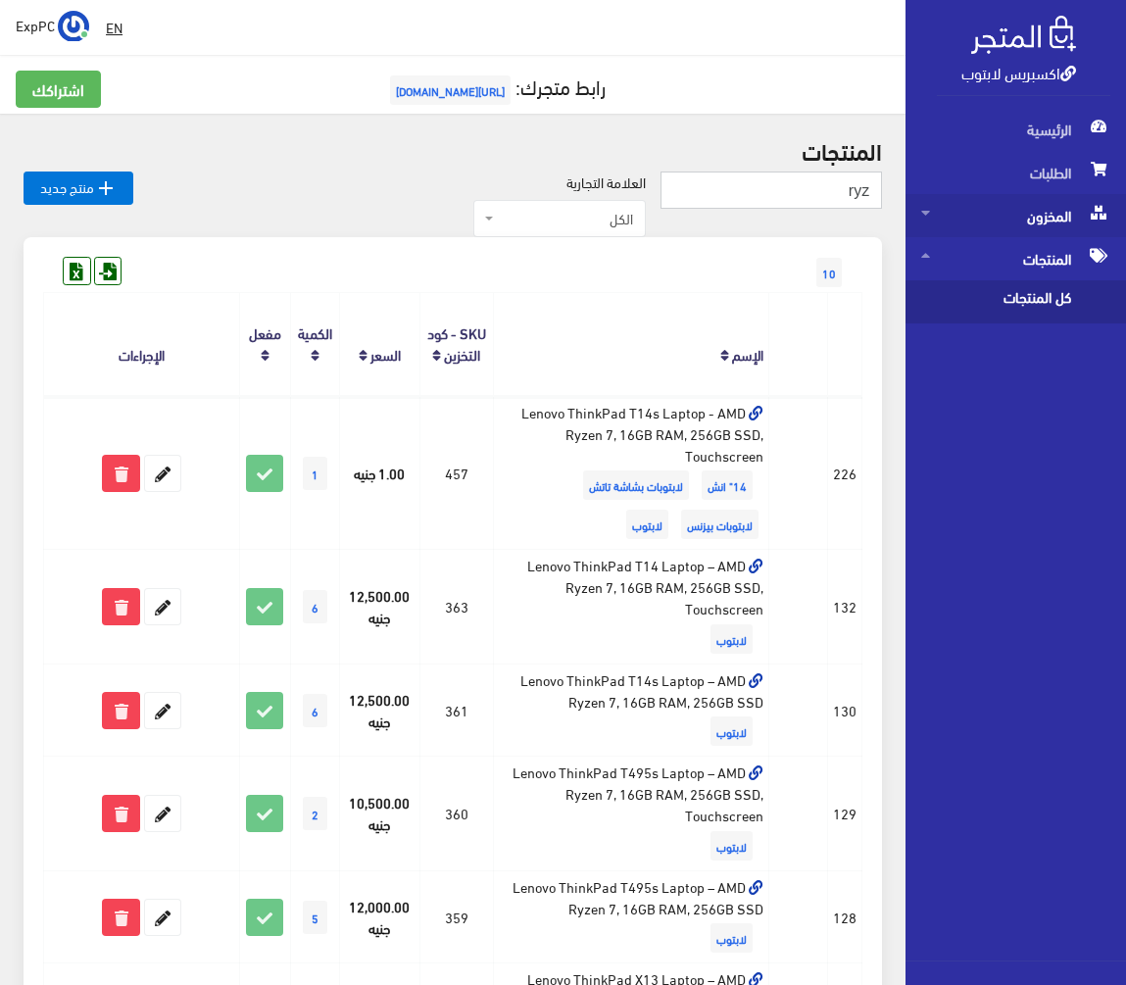
drag, startPoint x: 838, startPoint y: 187, endPoint x: 911, endPoint y: 201, distance: 74.8
click at [911, 201] on div "اكسبريس لابتوب الرئيسية الطلبات المخزون EN" at bounding box center [563, 823] width 1126 height 1647
type input "x3"
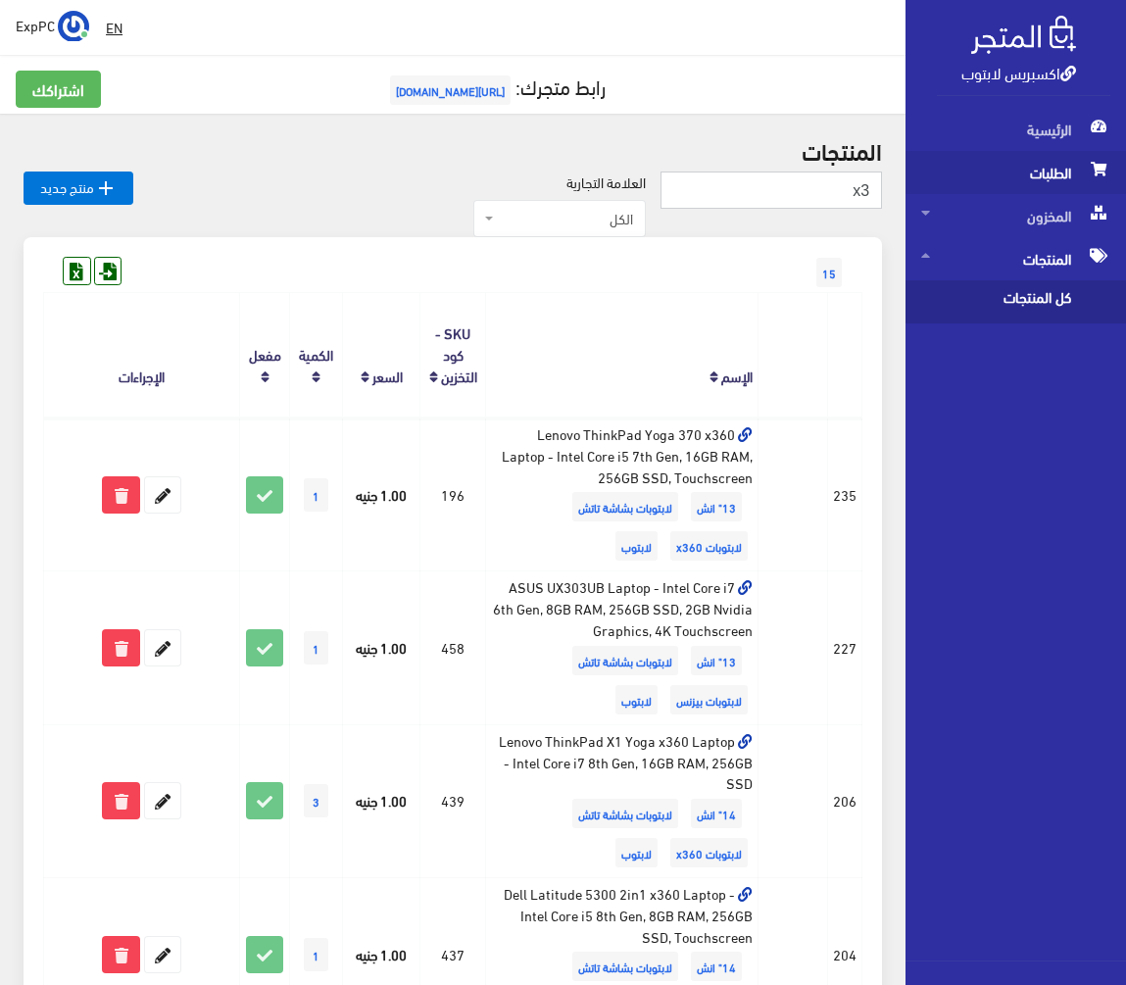
drag, startPoint x: 834, startPoint y: 193, endPoint x: 908, endPoint y: 183, distance: 75.1
type input "x13"
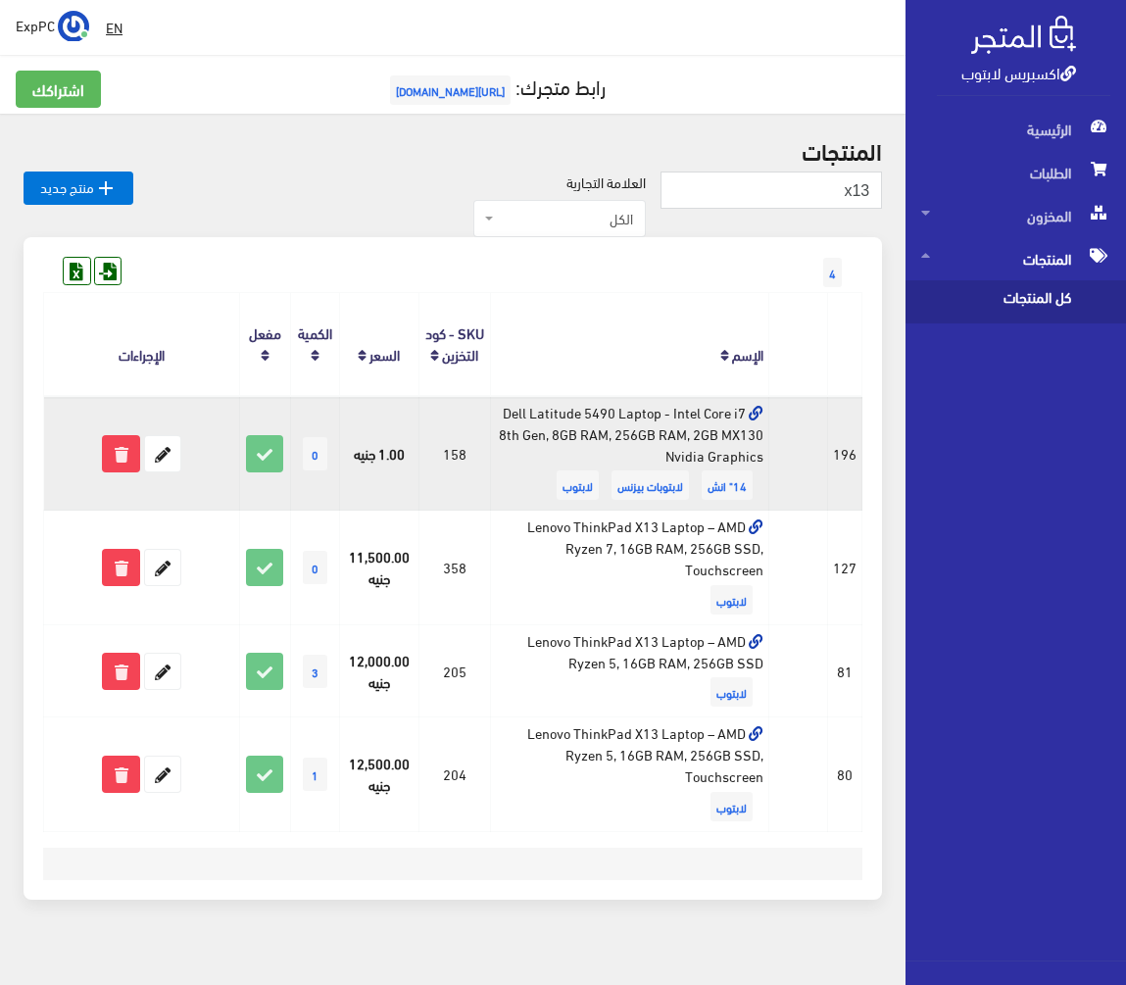
scroll to position [24, 0]
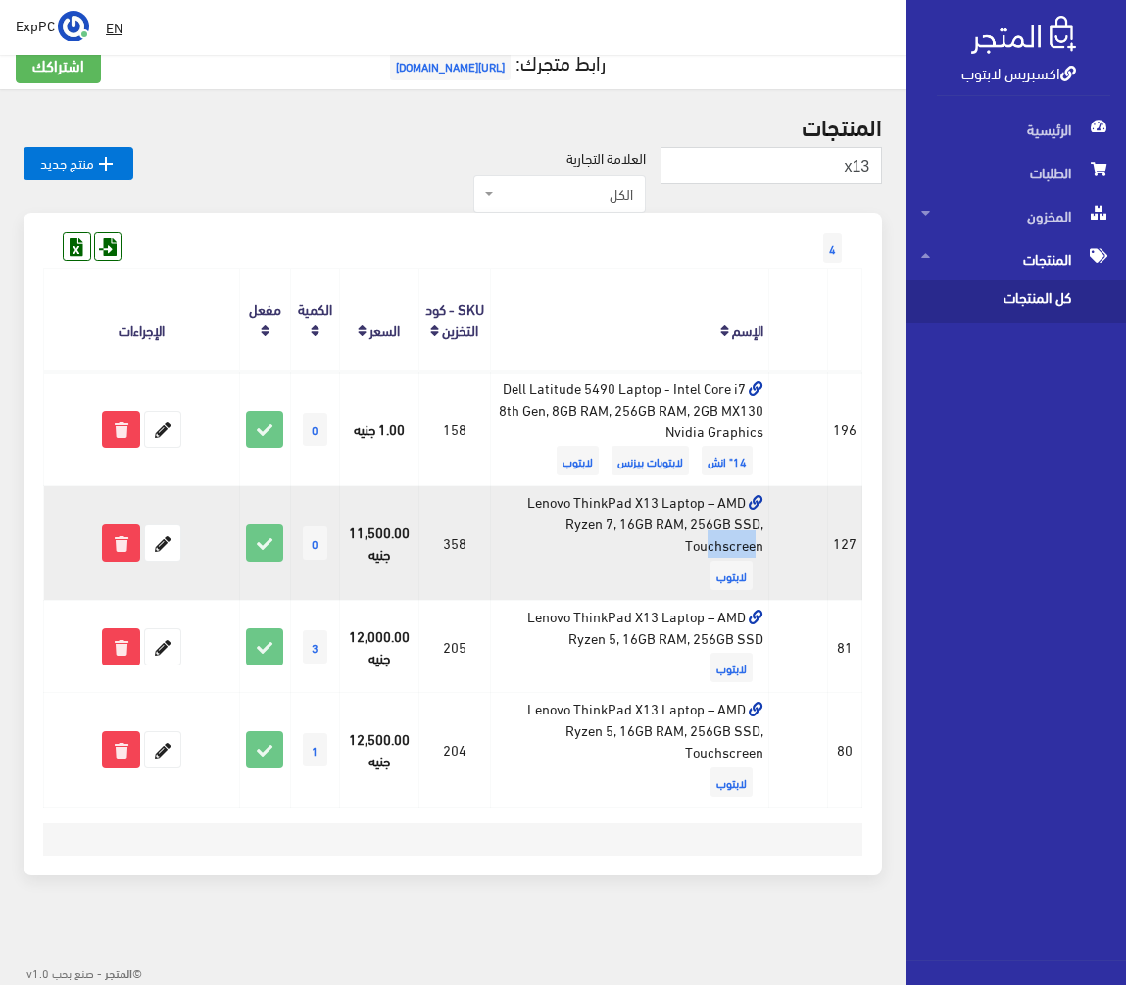
drag, startPoint x: 613, startPoint y: 524, endPoint x: 547, endPoint y: 523, distance: 66.6
click at [547, 523] on td "Lenovo ThinkPad X13 Laptop – AMD Ryzen 7, 16GB RAM, 256GB SSD, Touchscreen لابت…" at bounding box center [629, 543] width 278 height 114
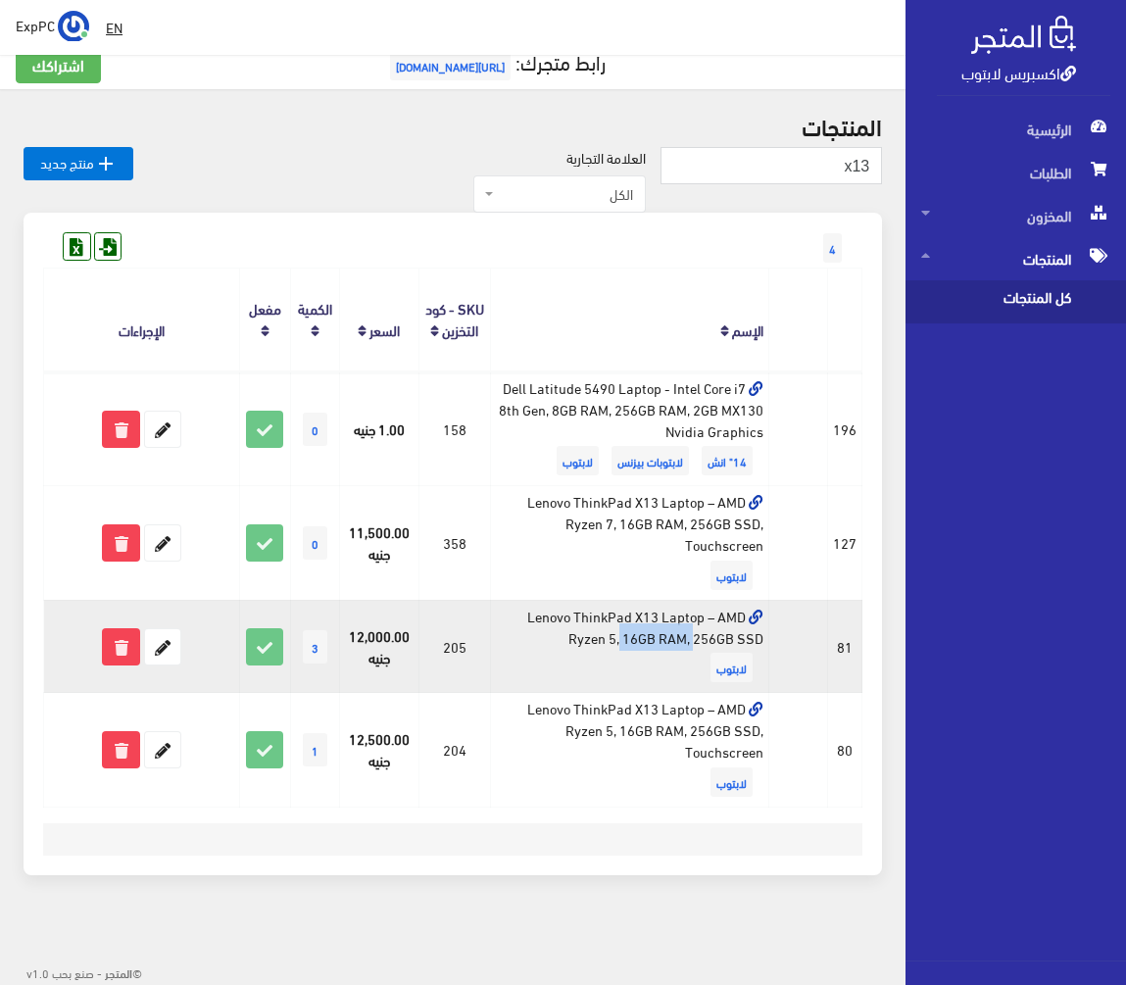
drag, startPoint x: 655, startPoint y: 613, endPoint x: 585, endPoint y: 611, distance: 69.6
click at [585, 611] on td "Lenovo ThinkPad X13 Laptop – AMD Ryzen 5, 16GB RAM, 256GB SSD لابتوب" at bounding box center [629, 646] width 278 height 93
drag, startPoint x: 630, startPoint y: 640, endPoint x: 551, endPoint y: 640, distance: 79.4
click at [551, 640] on td "Lenovo ThinkPad X13 Laptop – AMD Ryzen 5, 16GB RAM, 256GB SSD لابتوب" at bounding box center [629, 646] width 278 height 93
